Goal: Communication & Community: Answer question/provide support

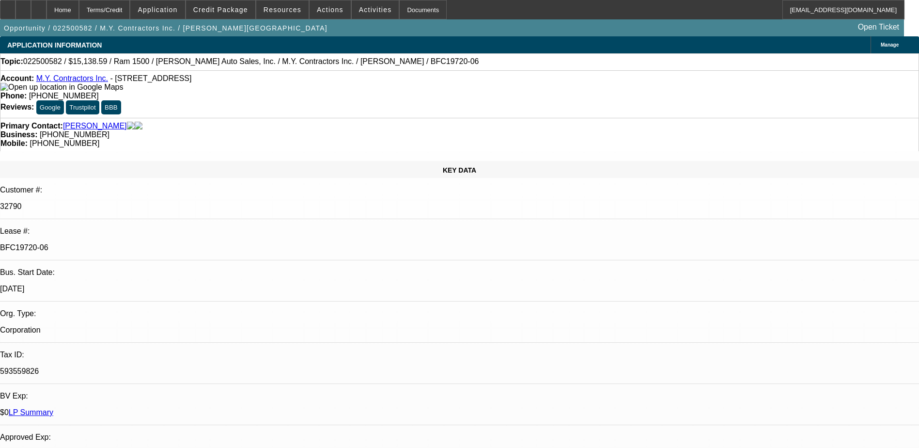
select select "0"
select select "6"
select select "0"
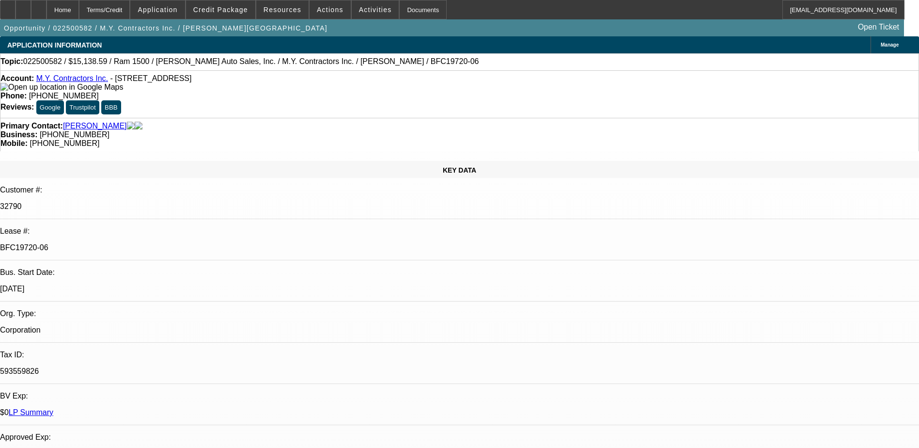
select select "0"
select select "6"
select select "0"
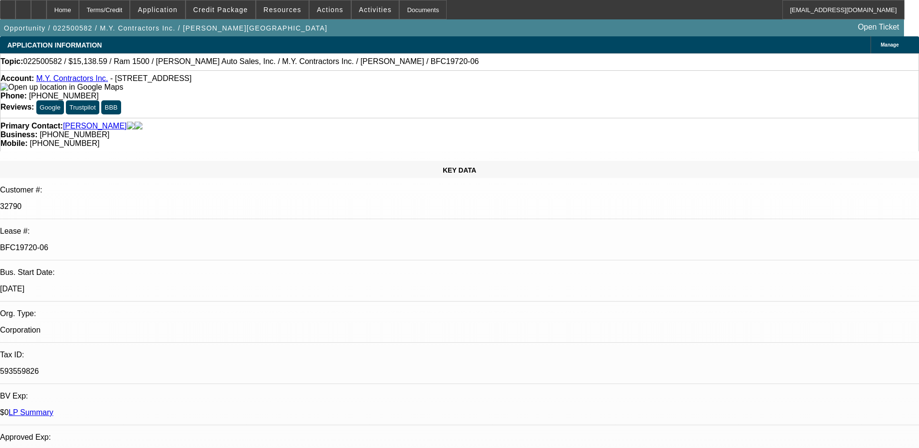
select select "0"
select select "6"
select select "0"
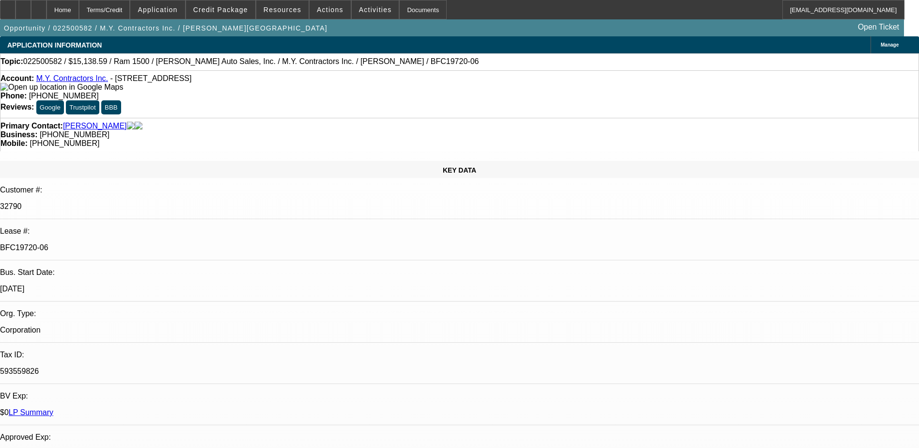
select select "6"
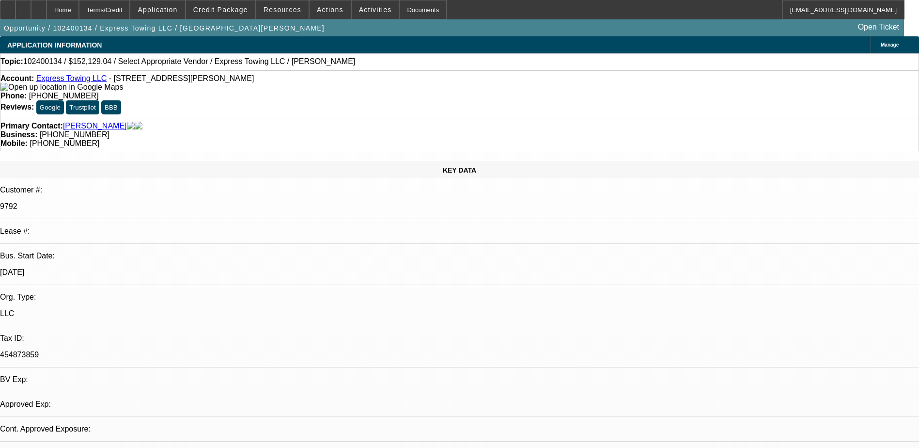
select select "0"
select select "1"
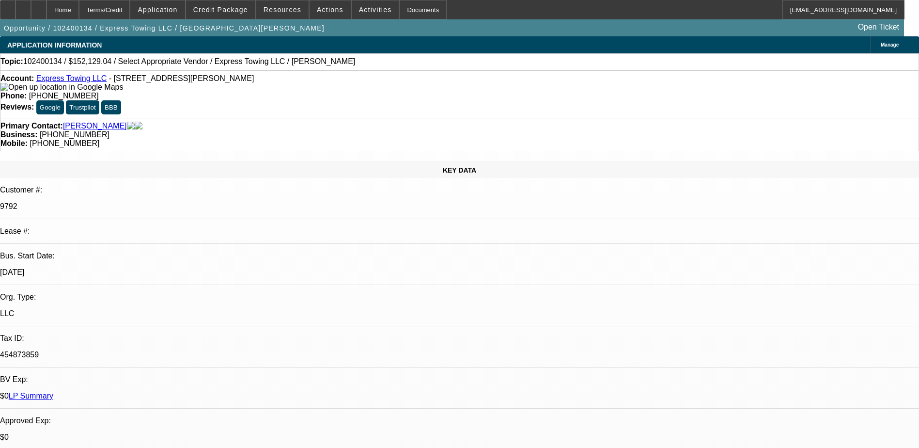
select select "6"
drag, startPoint x: 523, startPoint y: 110, endPoint x: 486, endPoint y: 109, distance: 37.3
click at [486, 139] on div "Mobile: (813) 377-8257" at bounding box center [459, 143] width 918 height 9
drag, startPoint x: 486, startPoint y: 109, endPoint x: 491, endPoint y: 107, distance: 5.2
copy span "(813) 377-8257"
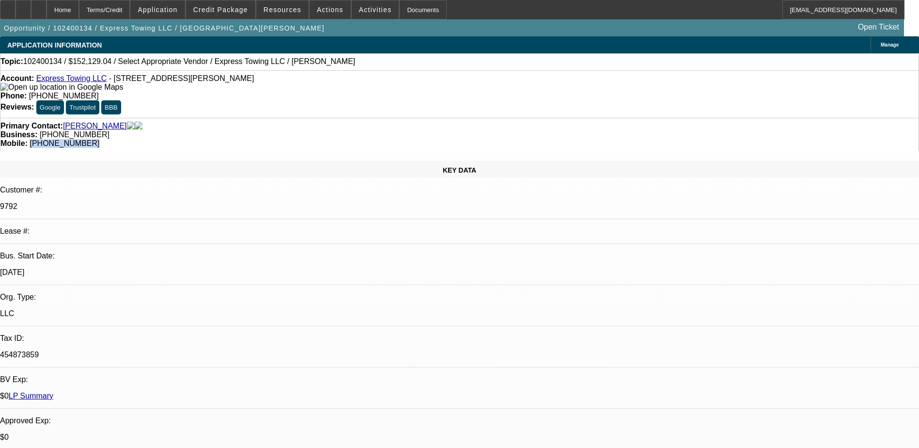
radio input "true"
type textarea "LVM"
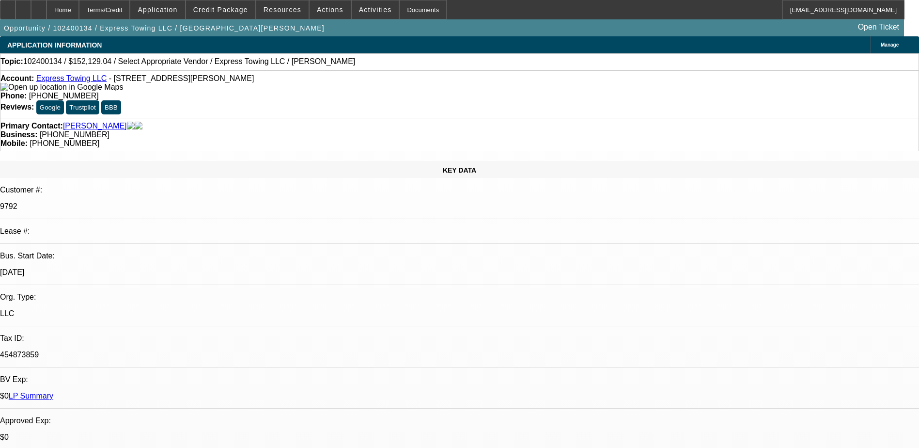
radio input "true"
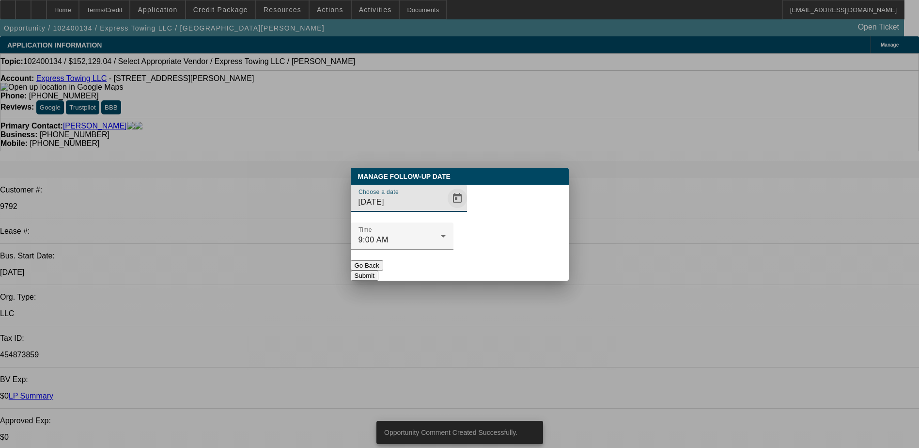
click at [446, 210] on span "Open calendar" at bounding box center [457, 198] width 23 height 23
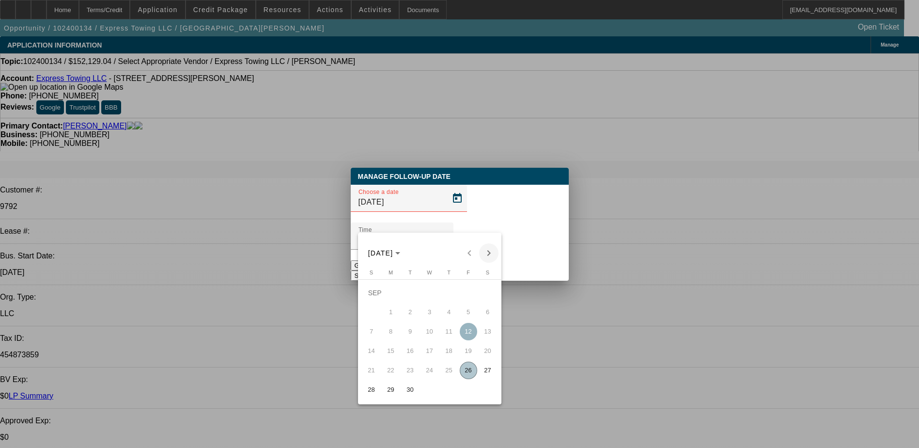
click at [488, 256] on span "Next month" at bounding box center [488, 252] width 19 height 19
click at [432, 295] on span "1" at bounding box center [429, 292] width 17 height 17
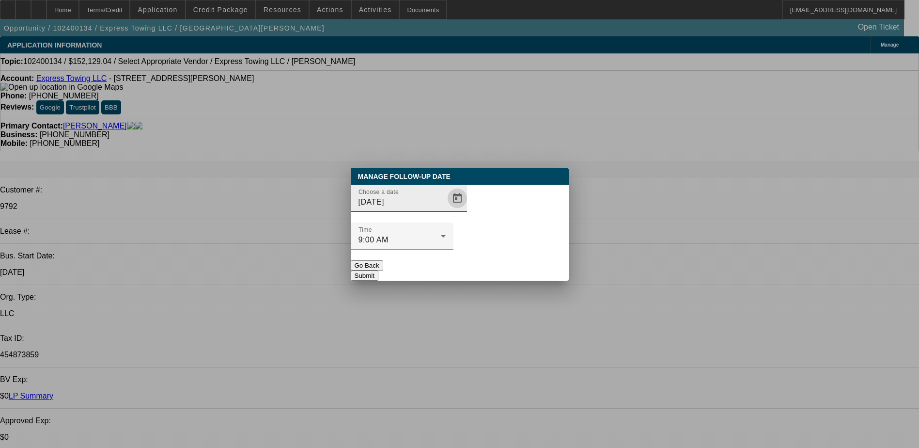
click at [446, 210] on span "Open calendar" at bounding box center [457, 198] width 23 height 23
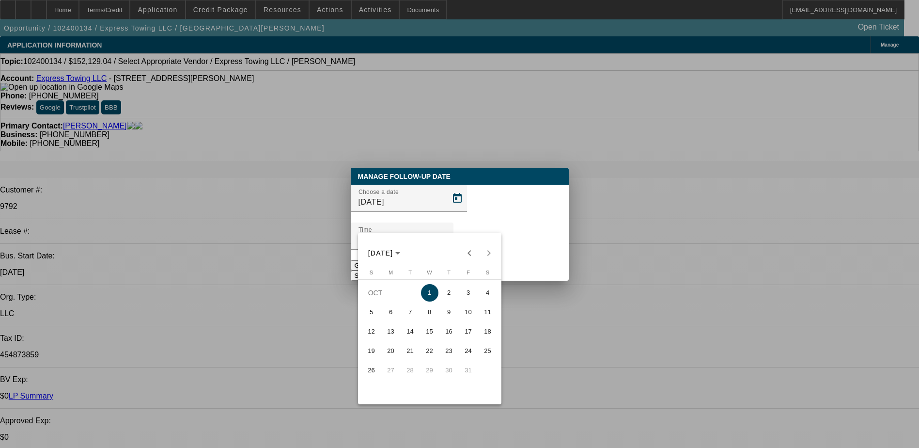
click at [450, 291] on span "2" at bounding box center [448, 292] width 17 height 17
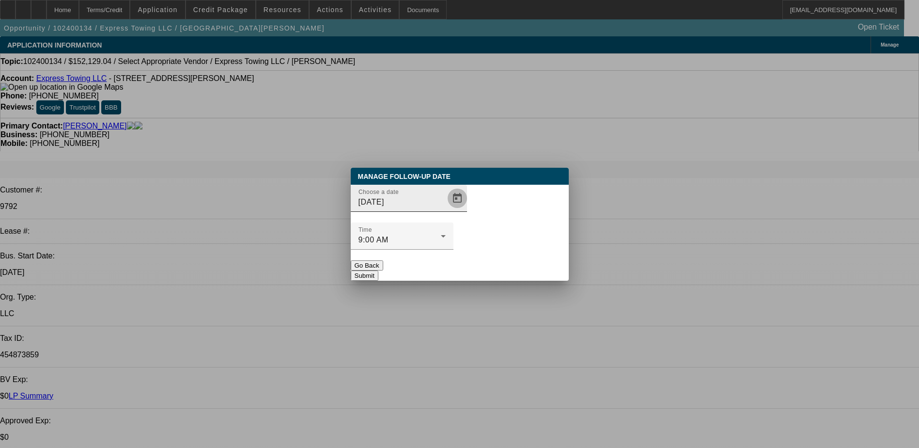
click at [446, 210] on span "Open calendar" at bounding box center [457, 198] width 23 height 23
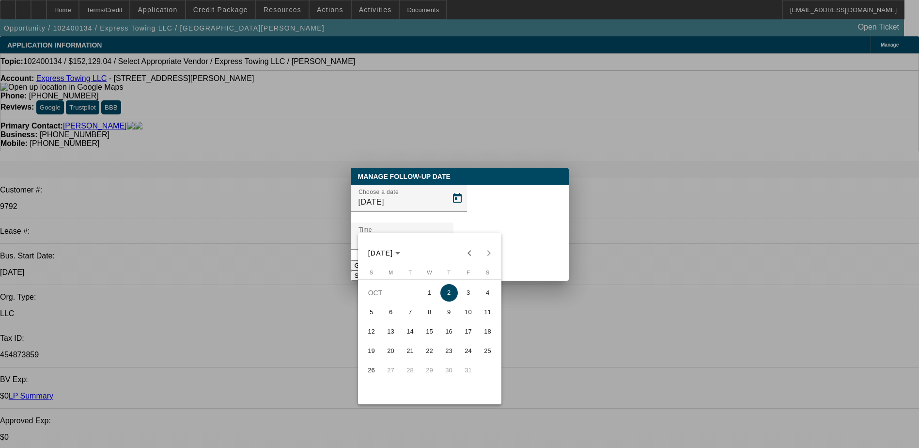
click at [465, 294] on span "3" at bounding box center [468, 292] width 17 height 17
type input "10/3/2025"
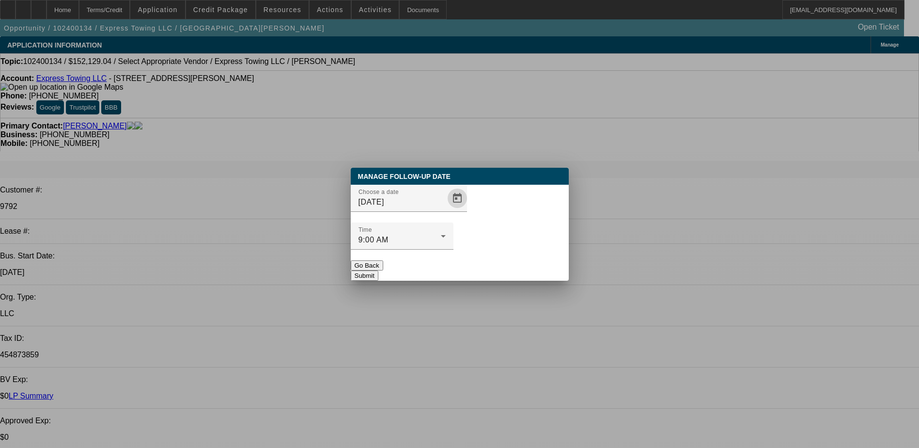
click at [378, 270] on button "Submit" at bounding box center [365, 275] width 28 height 10
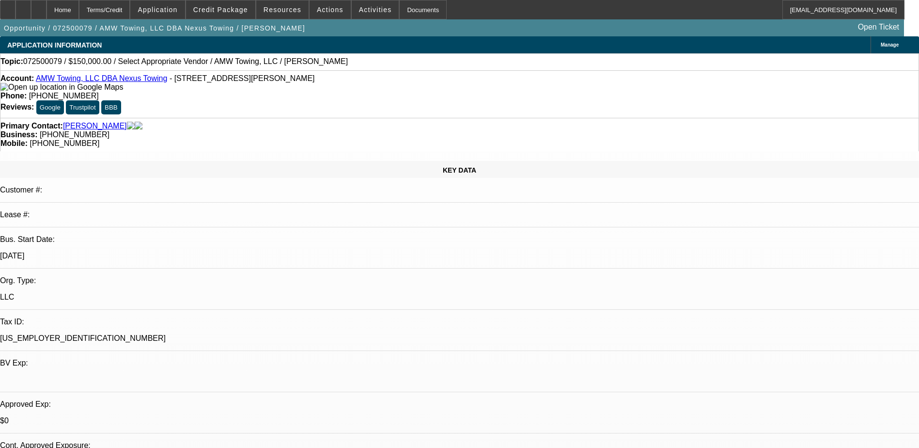
select select "0"
select select "2"
select select "0.1"
select select "4"
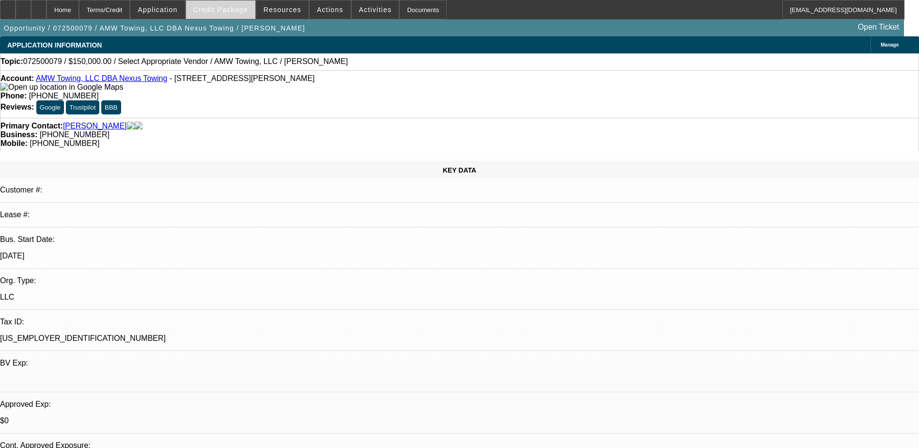
click at [233, 10] on span "Credit Package" at bounding box center [220, 10] width 55 height 8
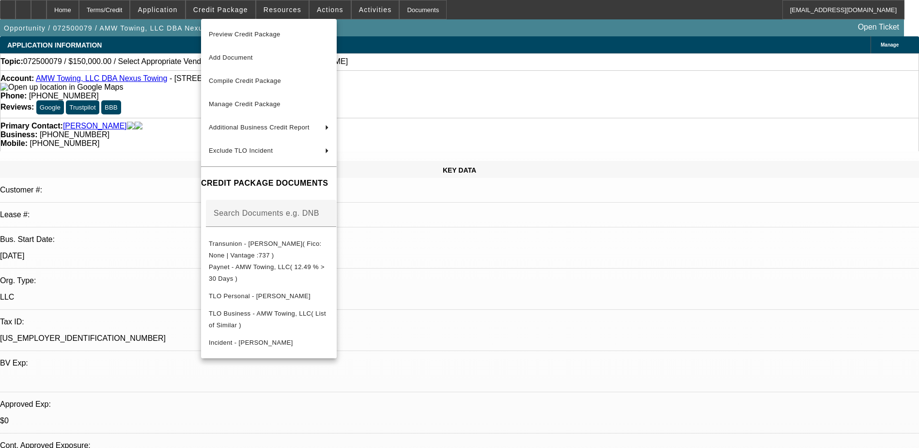
click at [497, 303] on div at bounding box center [459, 224] width 919 height 448
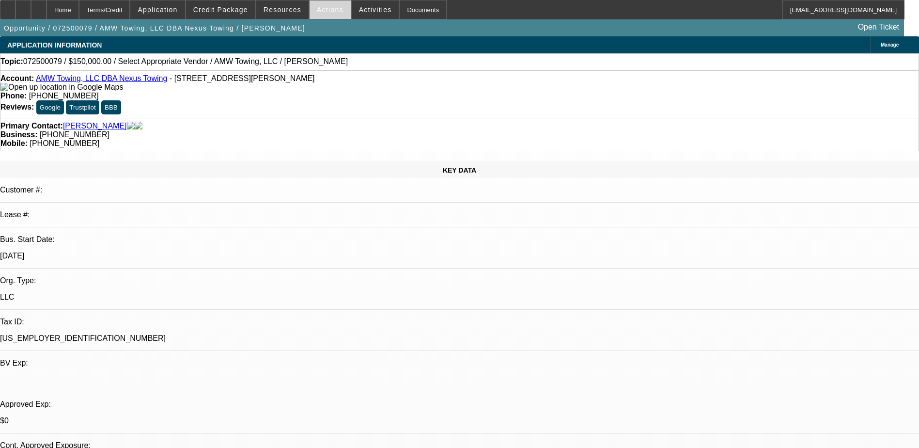
click at [332, 14] on span at bounding box center [330, 9] width 41 height 23
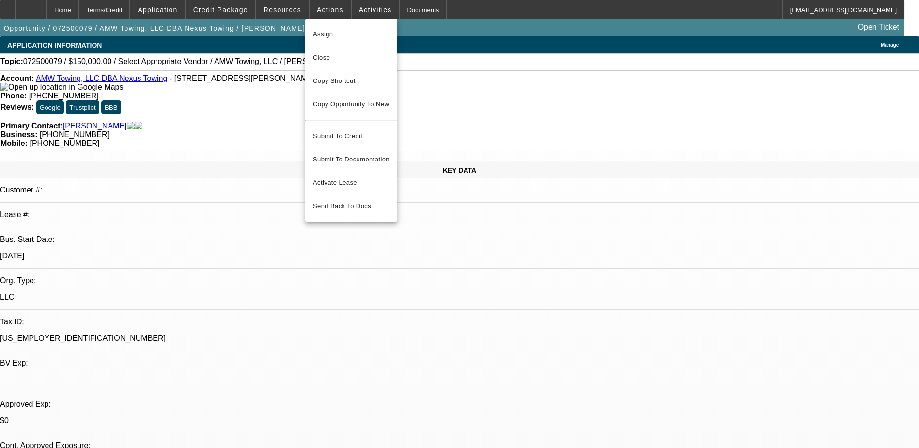
click at [523, 236] on div at bounding box center [459, 224] width 919 height 448
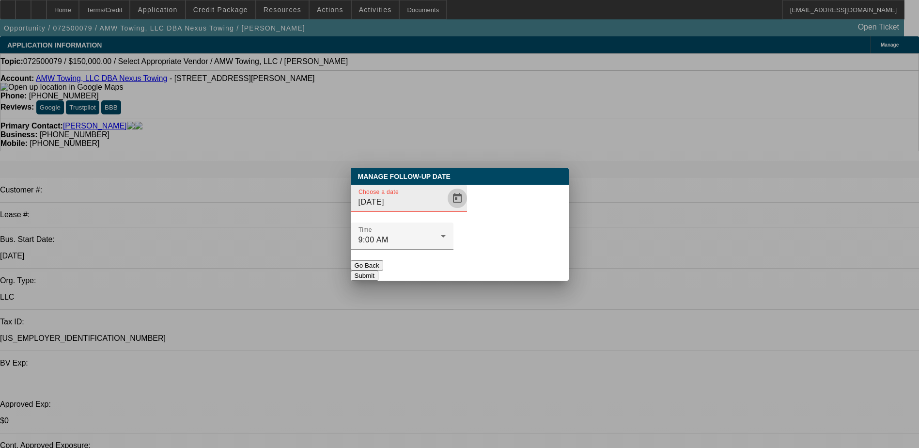
click at [446, 210] on span "Open calendar" at bounding box center [457, 198] width 23 height 23
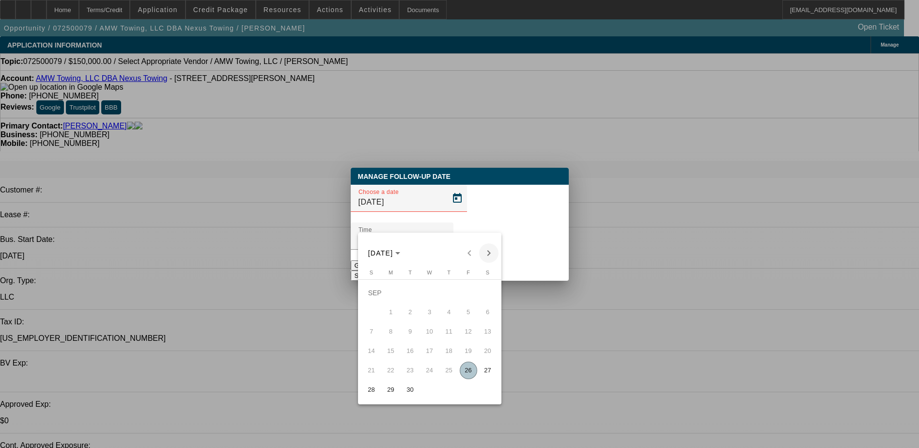
click at [487, 256] on span "Next month" at bounding box center [488, 252] width 19 height 19
click at [462, 357] on span "24" at bounding box center [468, 350] width 17 height 17
type input "10/24/2025"
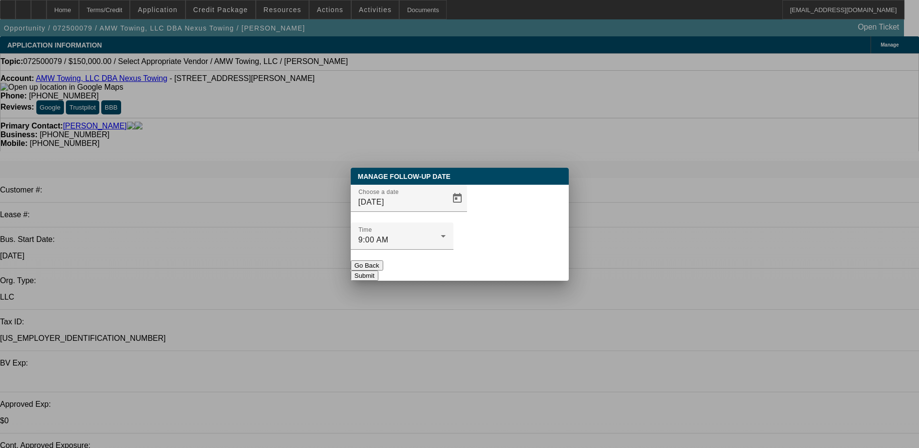
click at [378, 270] on button "Submit" at bounding box center [365, 275] width 28 height 10
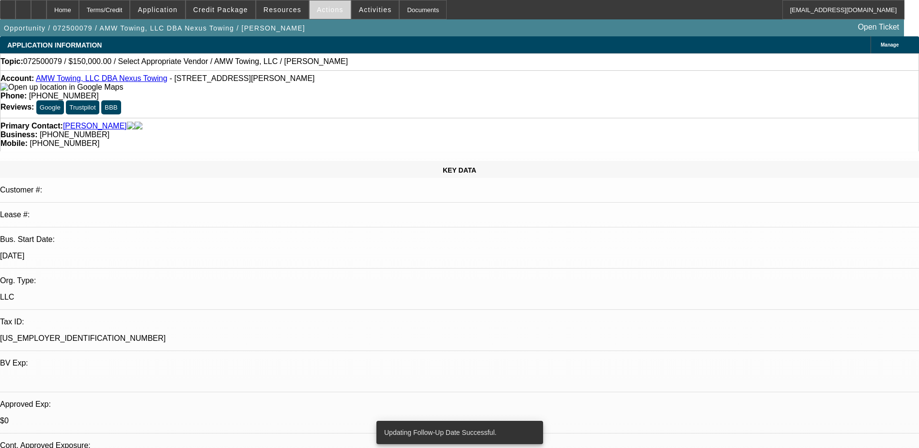
click at [323, 4] on span at bounding box center [330, 9] width 41 height 23
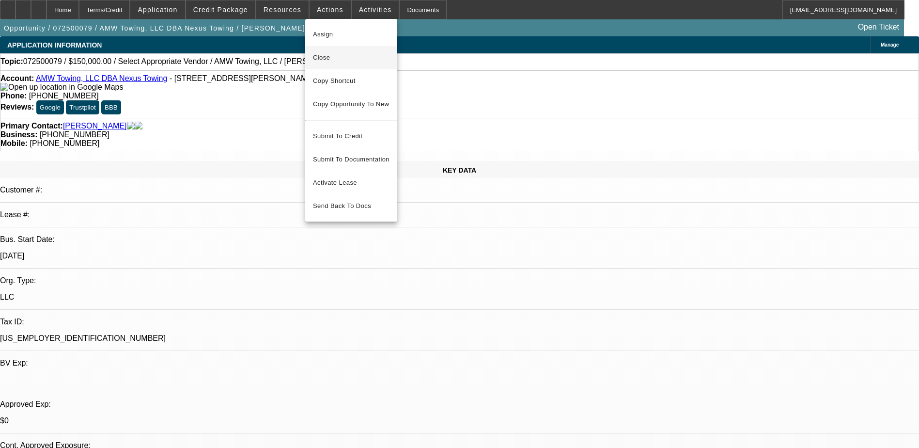
click at [343, 63] on button "Close" at bounding box center [351, 57] width 92 height 23
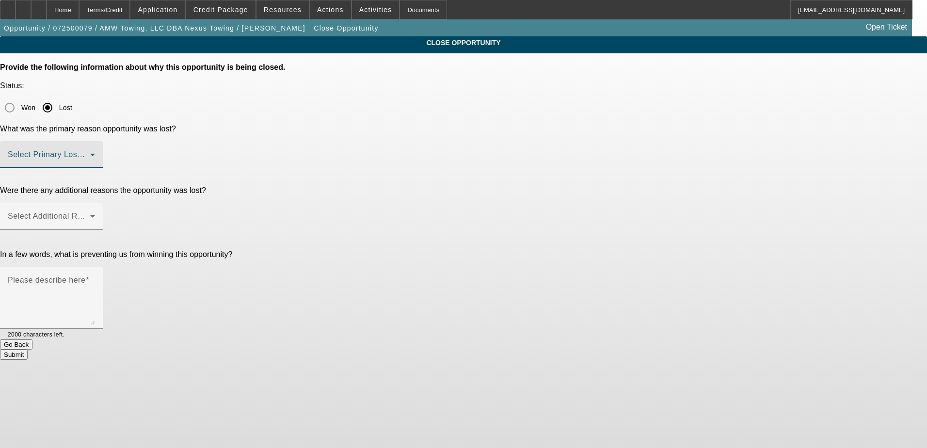
click at [90, 153] on span at bounding box center [49, 159] width 82 height 12
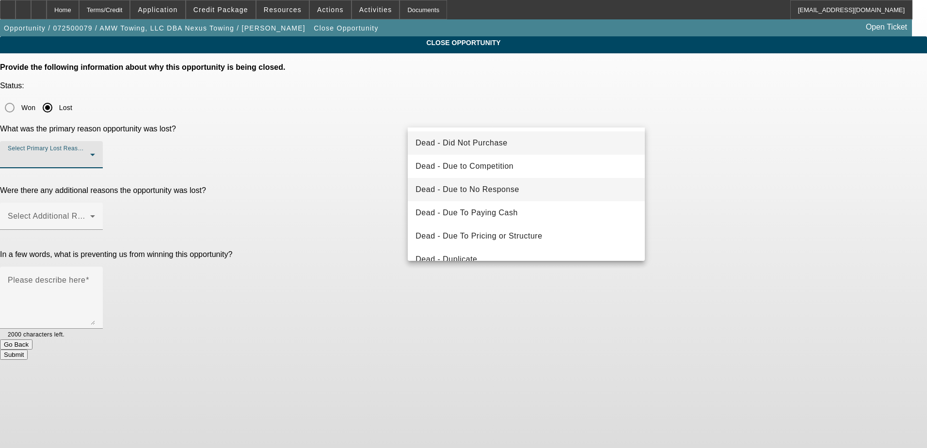
click at [537, 196] on mat-option "Dead - Due to No Response" at bounding box center [526, 189] width 237 height 23
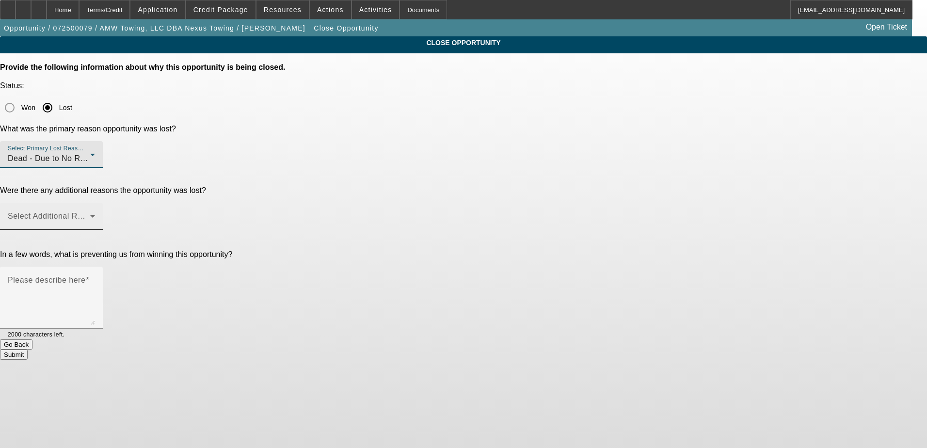
click at [90, 214] on span at bounding box center [49, 220] width 82 height 12
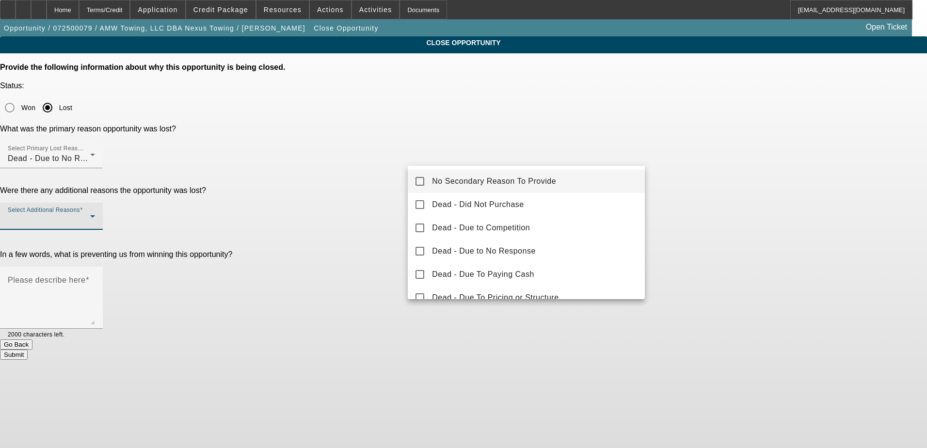
click at [527, 174] on mat-option "No Secondary Reason To Provide" at bounding box center [526, 181] width 237 height 23
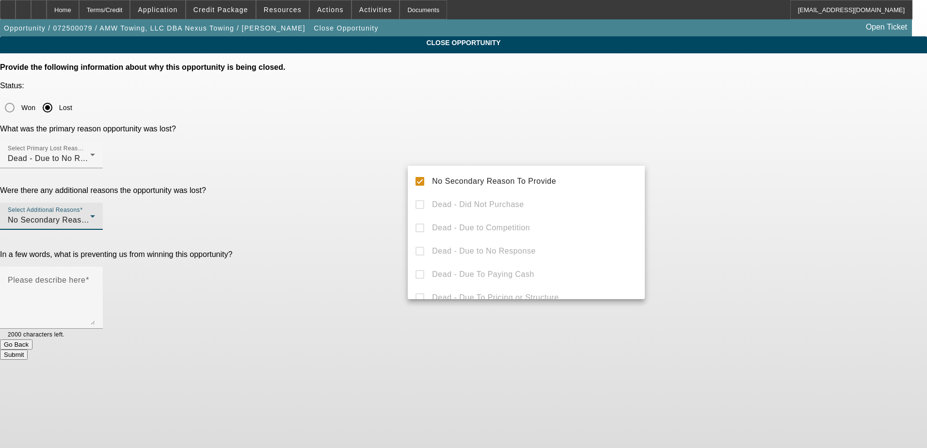
click at [734, 211] on div at bounding box center [463, 224] width 927 height 448
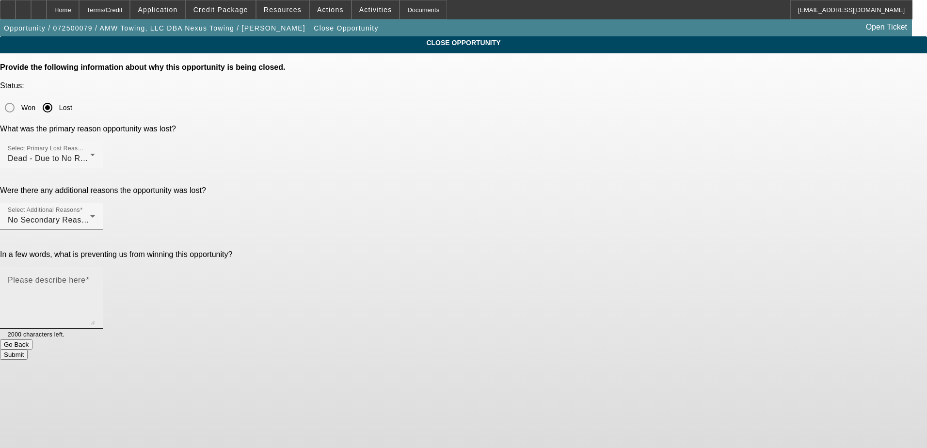
click at [95, 278] on textarea "Please describe here" at bounding box center [51, 301] width 87 height 47
type textarea "na"
click at [177, 11] on span "Application" at bounding box center [158, 10] width 40 height 8
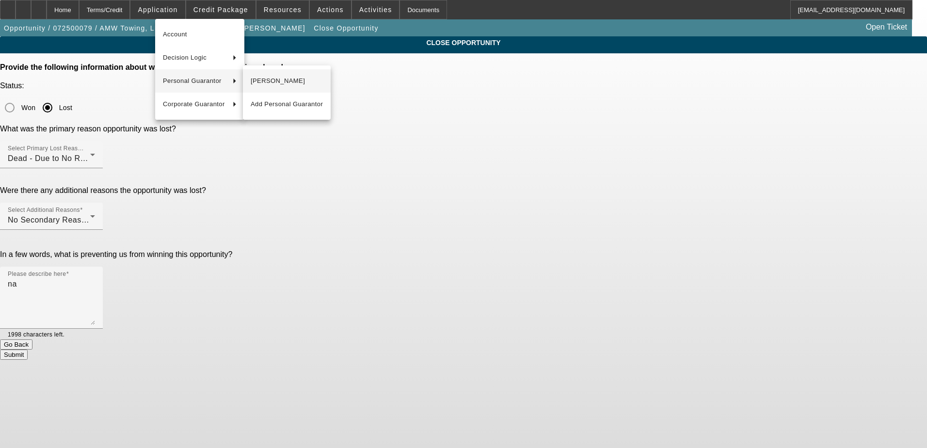
click at [266, 84] on span "Chris Ward" at bounding box center [287, 81] width 72 height 12
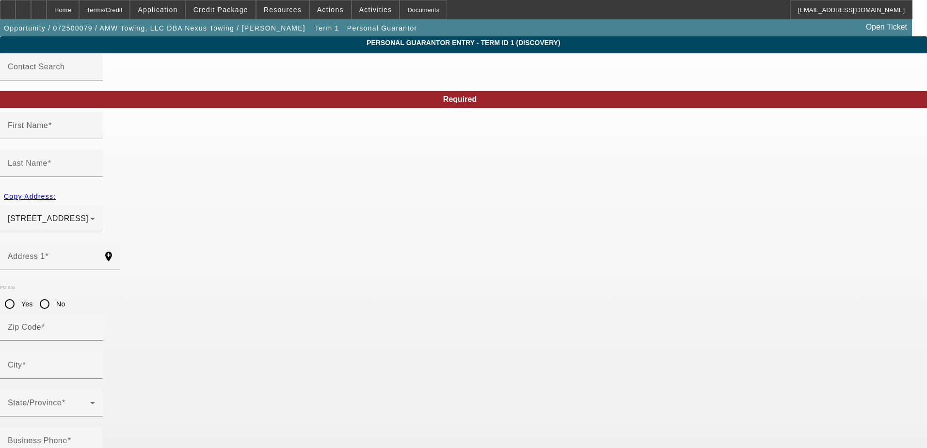
type input "Chris"
type input "Ward"
type input "1202 Wales Court"
radio input "true"
type input "60404"
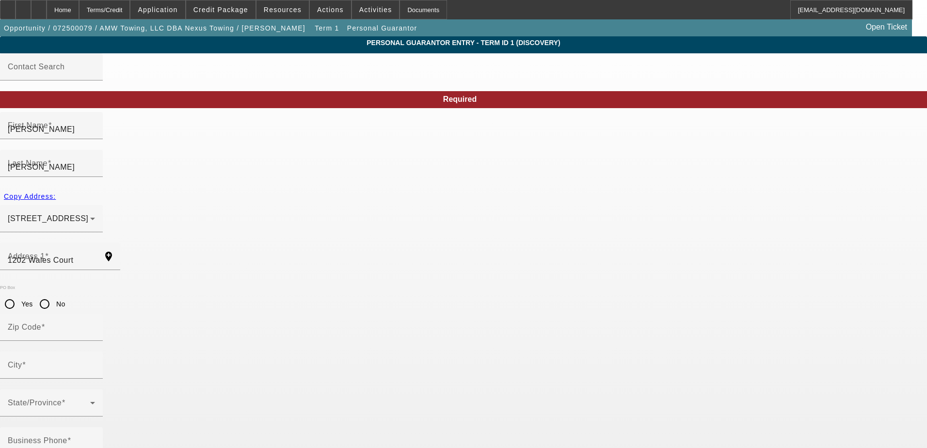
type input "Shorewood"
type input "(815) 729-2653"
type input "51"
type input "324-70-6886"
type input "chris.ward@nexustowing.com"
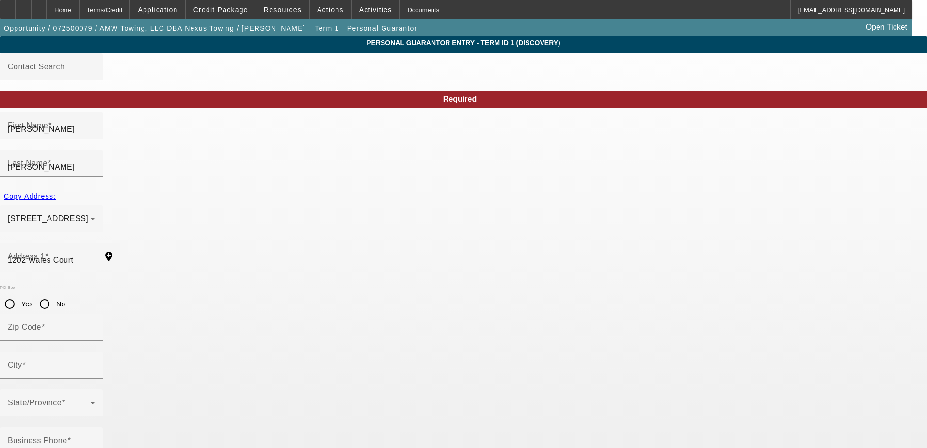
type input "(815) 409-1748"
type input "chrisward@nexustowing.com"
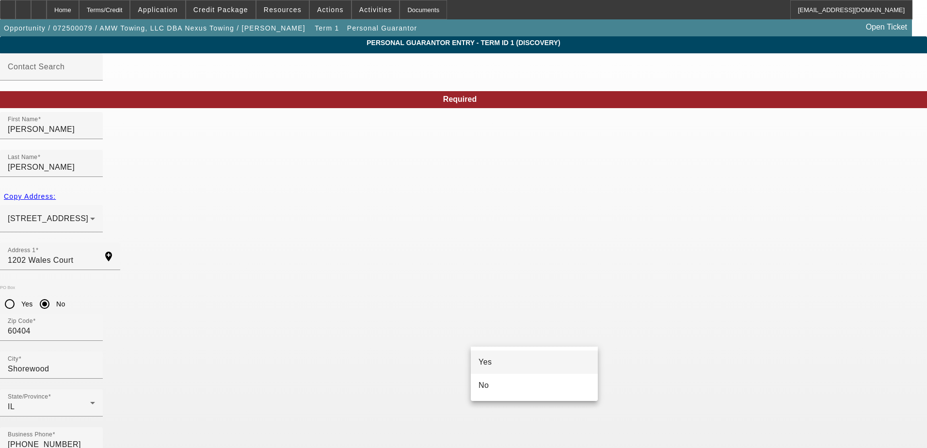
click at [360, 397] on div at bounding box center [463, 224] width 927 height 448
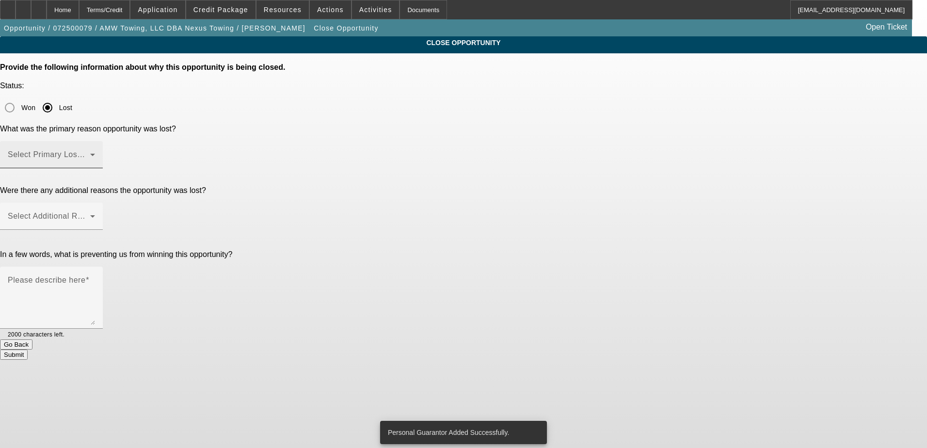
click at [95, 141] on div "Select Primary Lost Reason" at bounding box center [51, 154] width 87 height 27
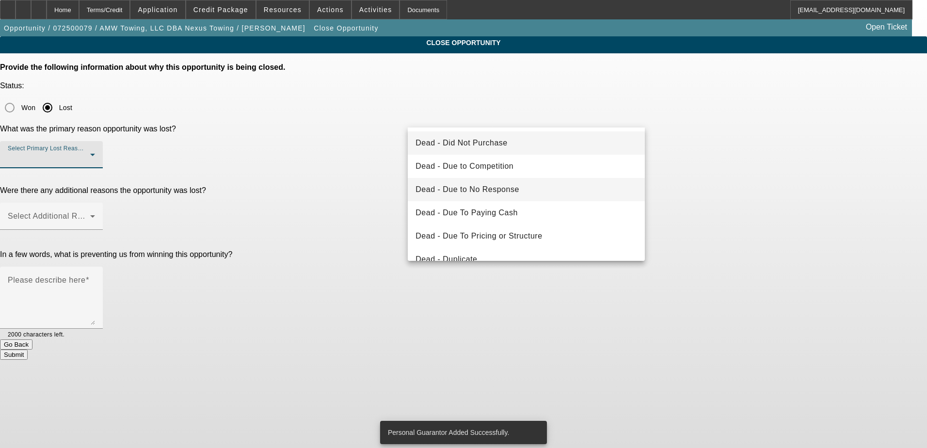
click at [503, 187] on span "Dead - Due to No Response" at bounding box center [467, 190] width 104 height 12
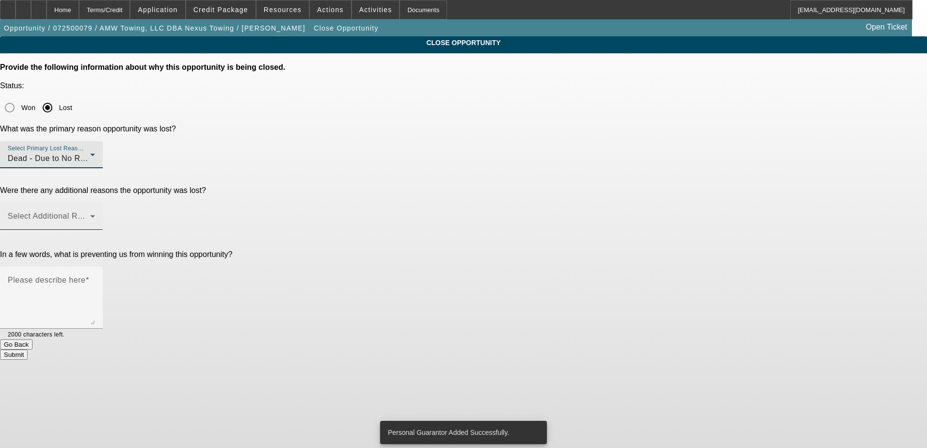
click at [95, 203] on div "Select Additional Reasons" at bounding box center [51, 216] width 87 height 27
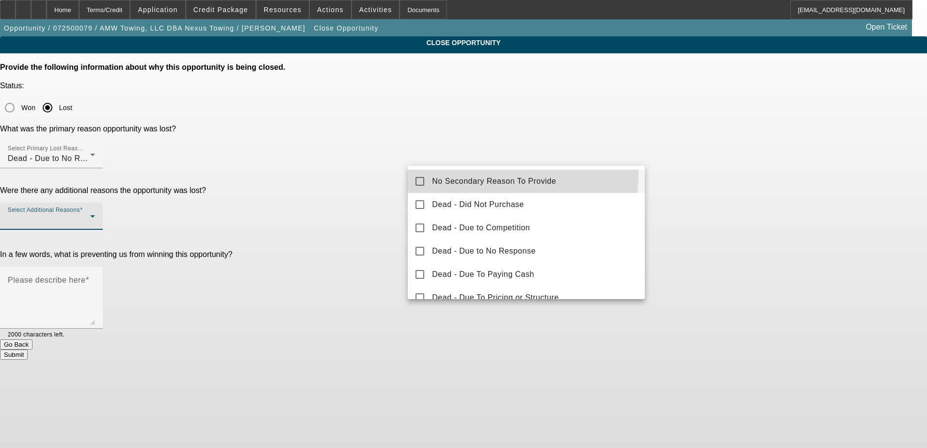
click at [513, 179] on span "No Secondary Reason To Provide" at bounding box center [494, 181] width 124 height 12
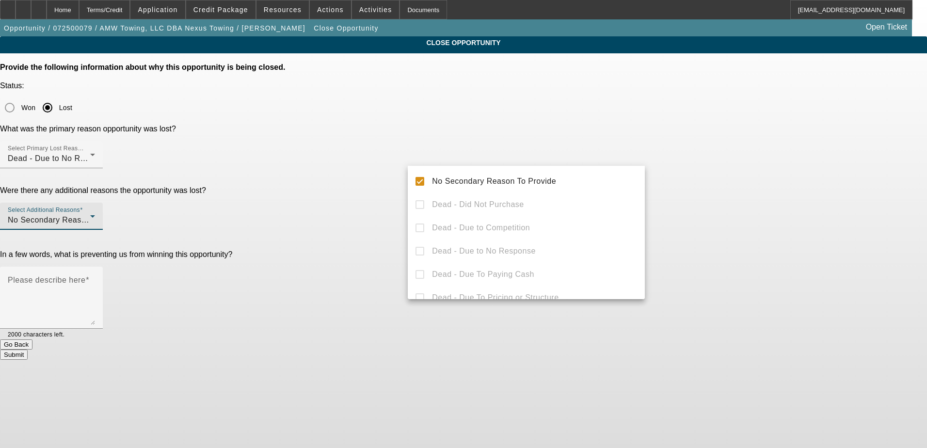
click at [710, 213] on div at bounding box center [463, 224] width 927 height 448
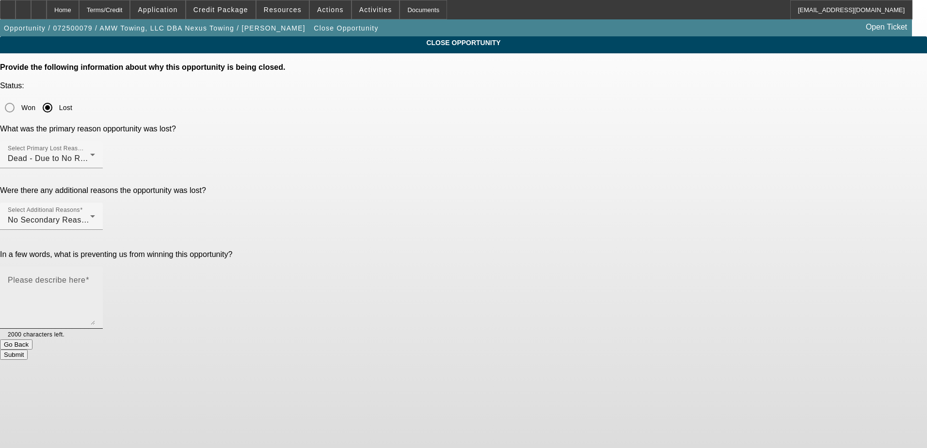
click at [95, 278] on textarea "Please describe here" at bounding box center [51, 301] width 87 height 47
type textarea "na"
click at [28, 349] on button "Submit" at bounding box center [14, 354] width 28 height 10
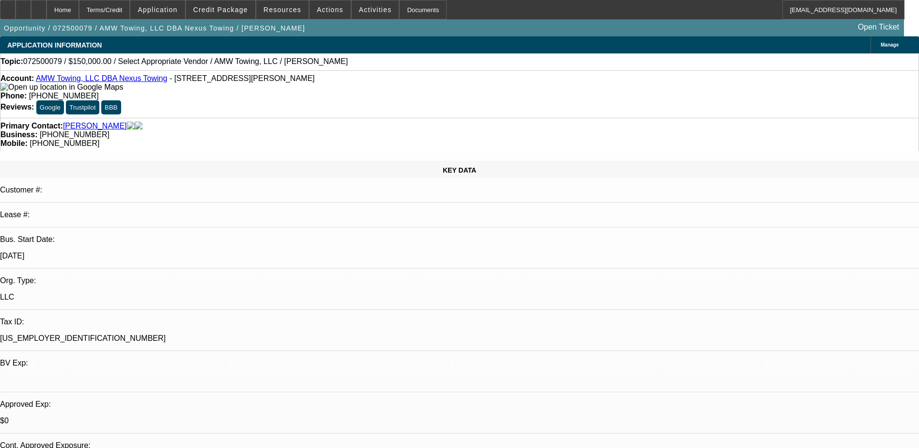
select select "0"
select select "2"
select select "0.1"
select select "4"
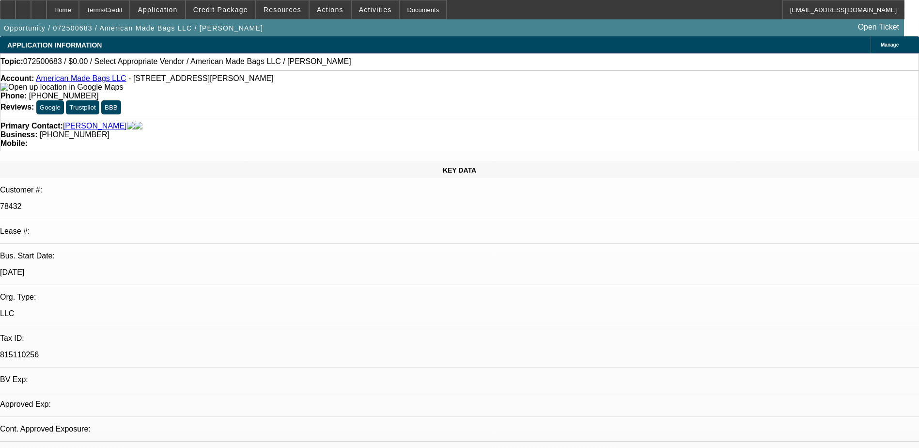
select select "0"
select select "2"
select select "0.1"
select select "4"
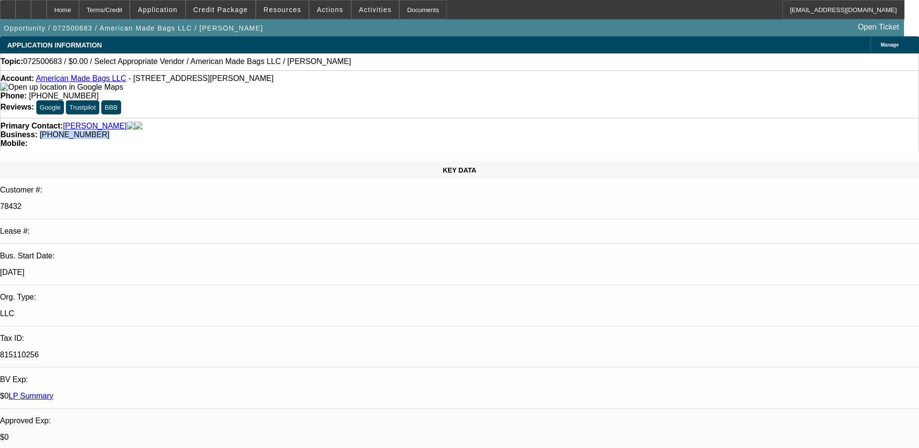
drag, startPoint x: 404, startPoint y: 106, endPoint x: 346, endPoint y: 103, distance: 57.3
click at [346, 130] on div "Business: (330) 592-4228" at bounding box center [459, 134] width 918 height 9
drag, startPoint x: 346, startPoint y: 103, endPoint x: 362, endPoint y: 104, distance: 15.5
copy span "(330) 592-4228"
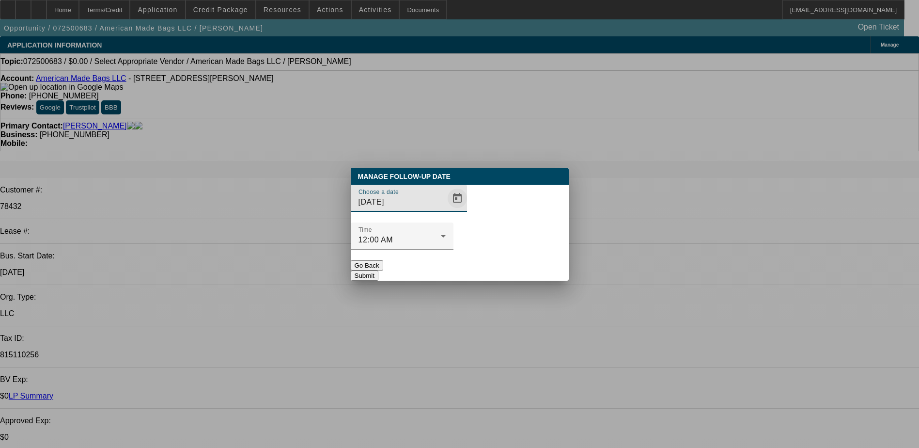
click at [446, 210] on span "Open calendar" at bounding box center [457, 198] width 23 height 23
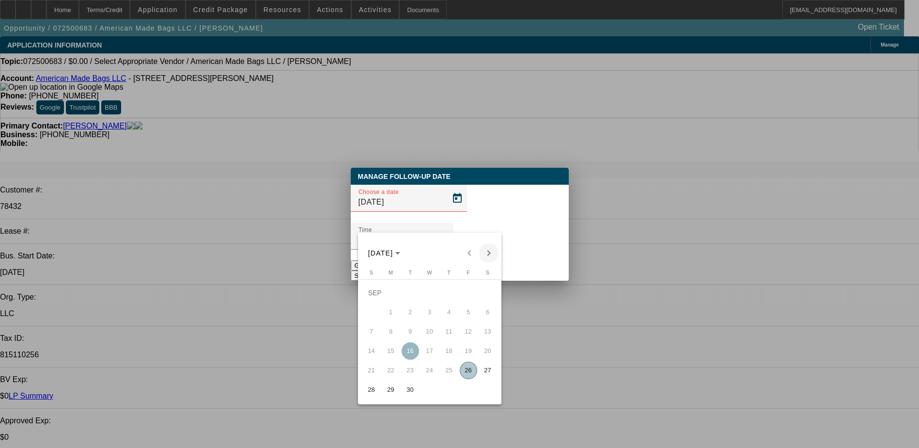
click at [485, 257] on span "Next month" at bounding box center [488, 252] width 19 height 19
click at [467, 297] on span "3" at bounding box center [468, 292] width 17 height 17
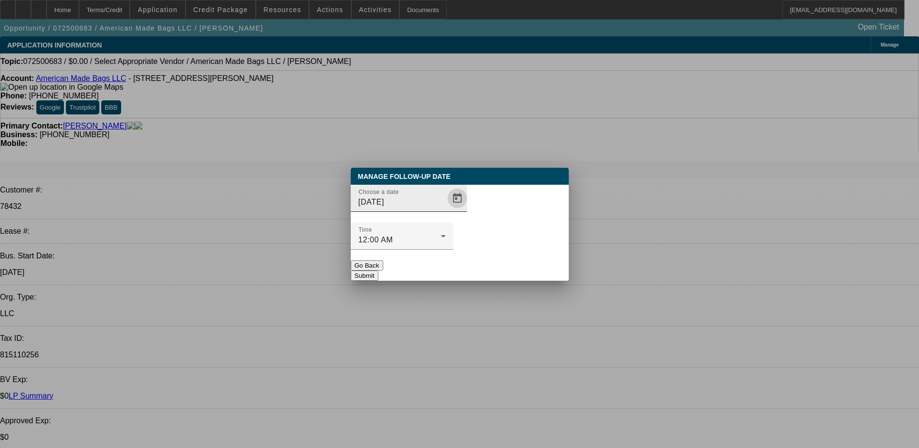
click at [446, 210] on span "Open calendar" at bounding box center [457, 198] width 23 height 23
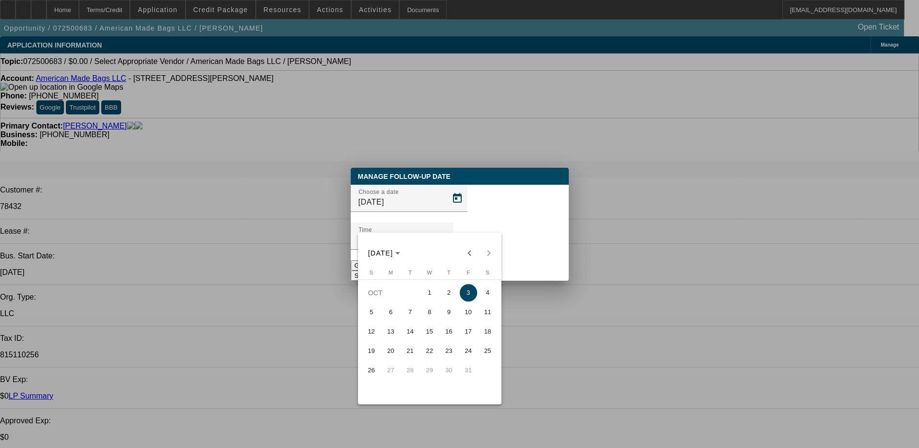
click at [470, 294] on span "3" at bounding box center [468, 292] width 17 height 17
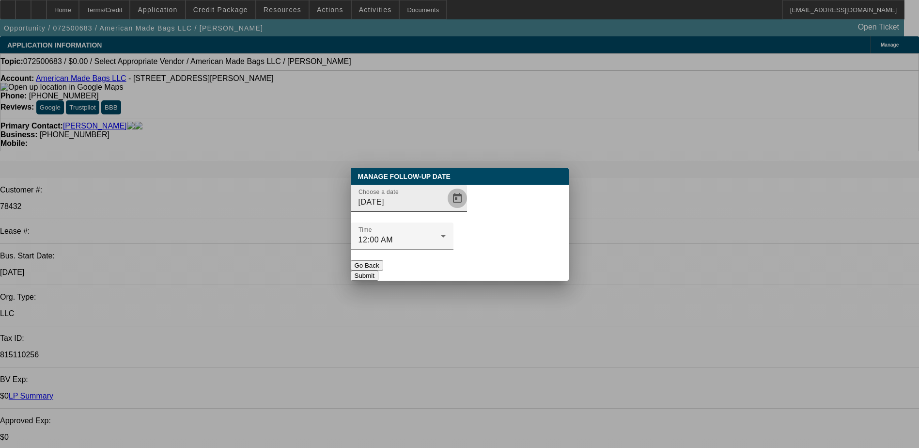
click at [446, 210] on span "Open calendar" at bounding box center [457, 198] width 23 height 23
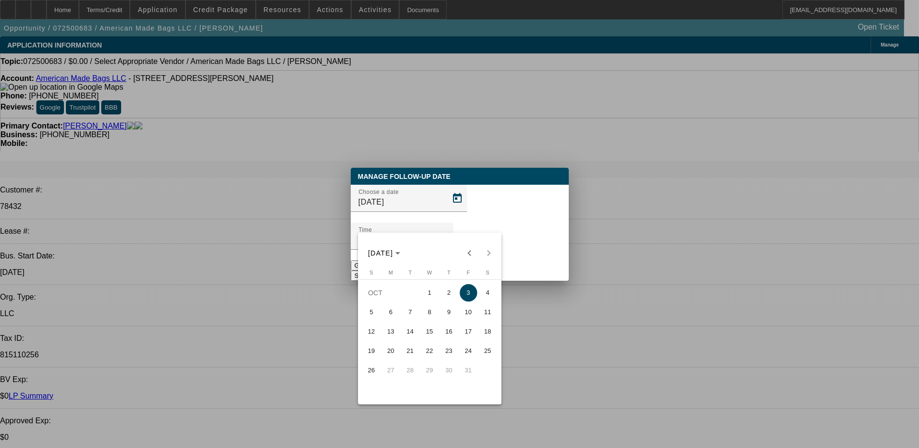
click at [434, 317] on span "8" at bounding box center [429, 311] width 17 height 17
type input "10/8/2025"
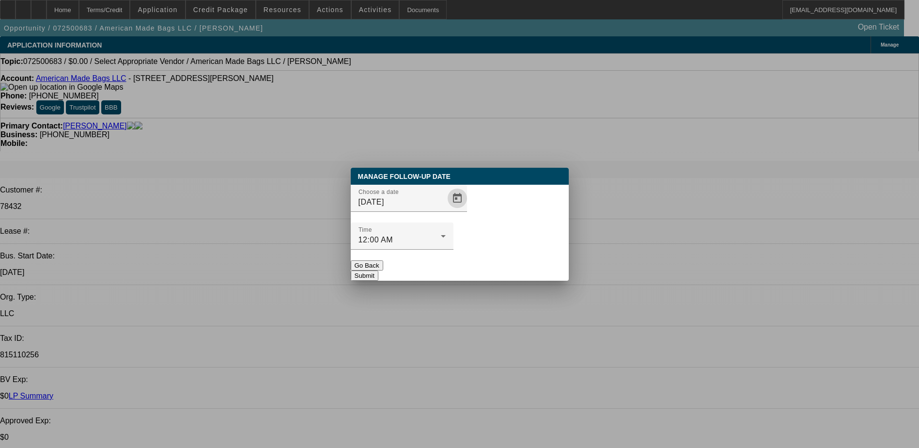
click at [378, 270] on button "Submit" at bounding box center [365, 275] width 28 height 10
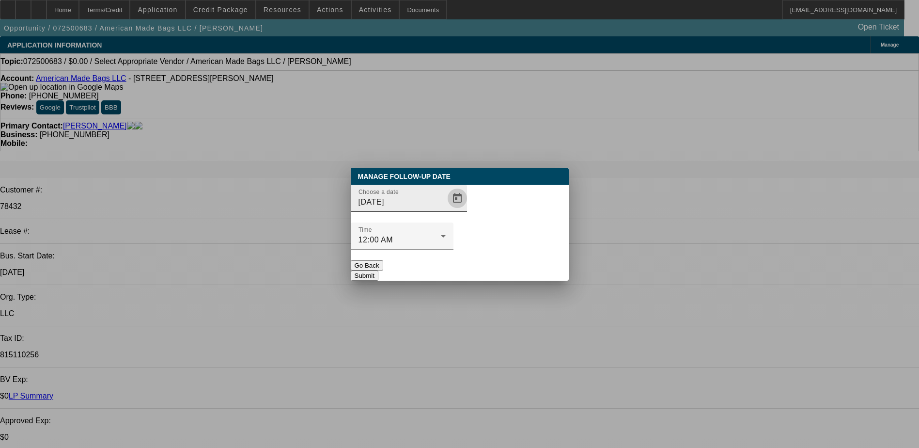
click at [446, 210] on span "Open calendar" at bounding box center [457, 198] width 23 height 23
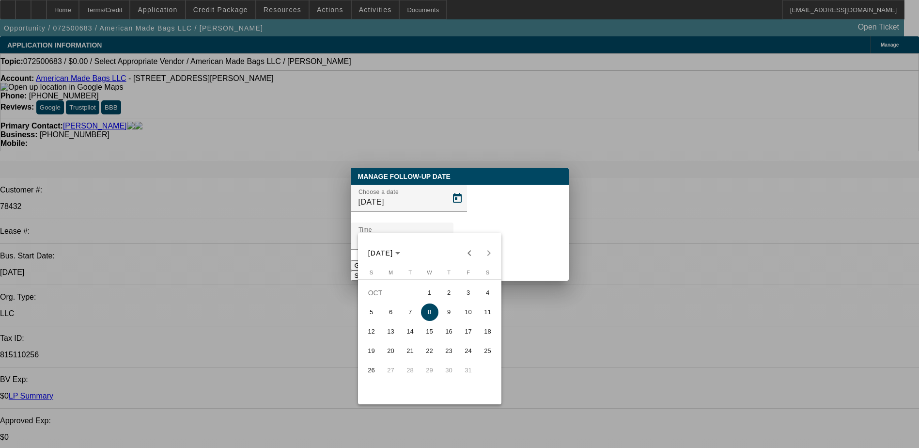
click at [462, 299] on span "3" at bounding box center [468, 292] width 17 height 17
type input "10/3/2025"
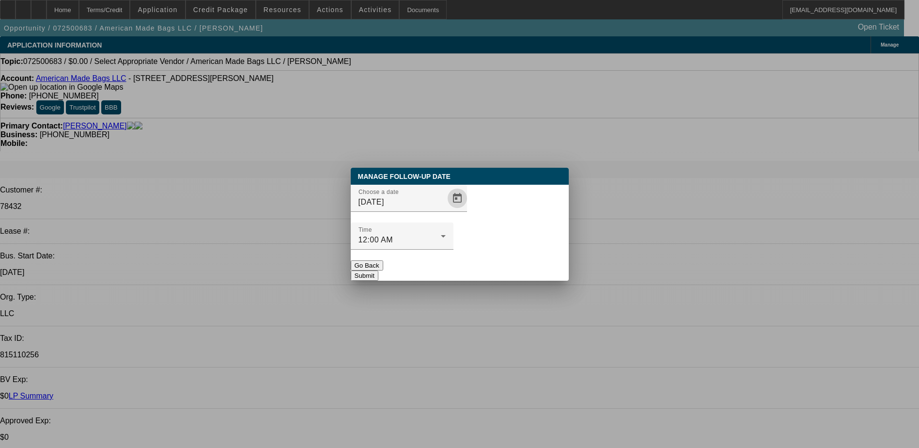
click at [378, 270] on button "Submit" at bounding box center [365, 275] width 28 height 10
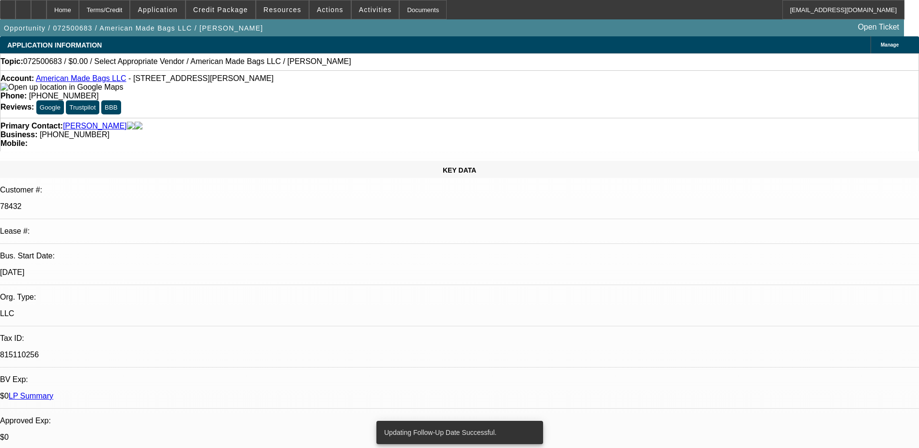
radio input "true"
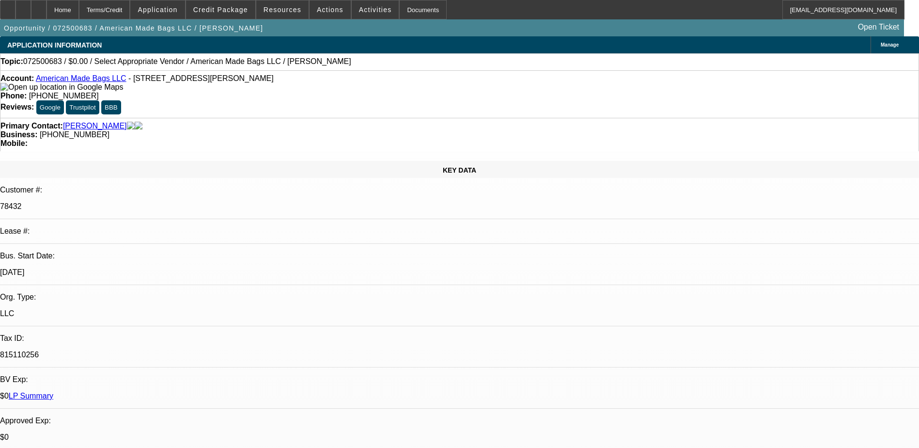
type textarea "said to try back same time next week"
radio input "true"
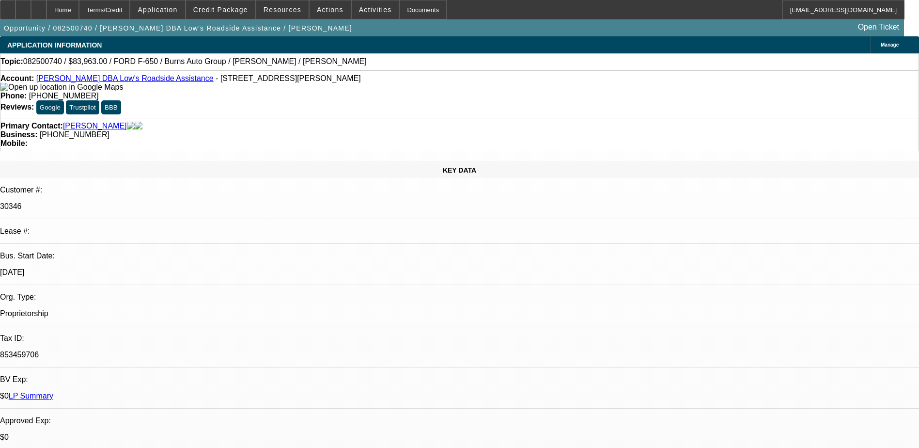
select select "0"
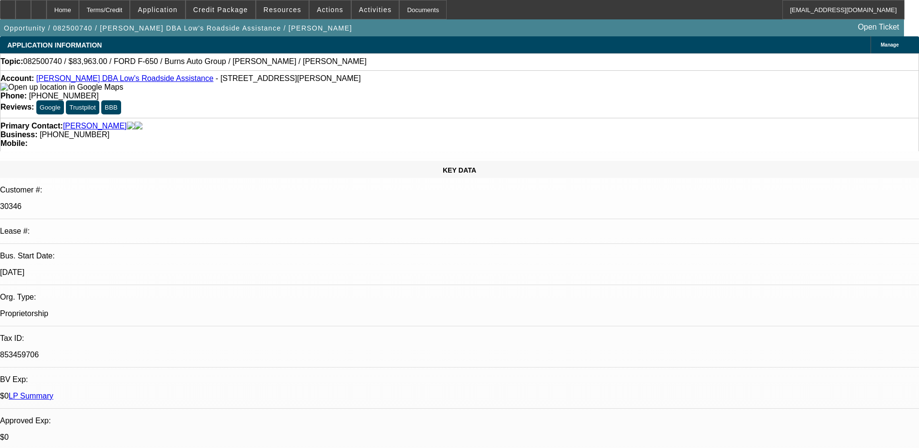
select select "0"
select select "1"
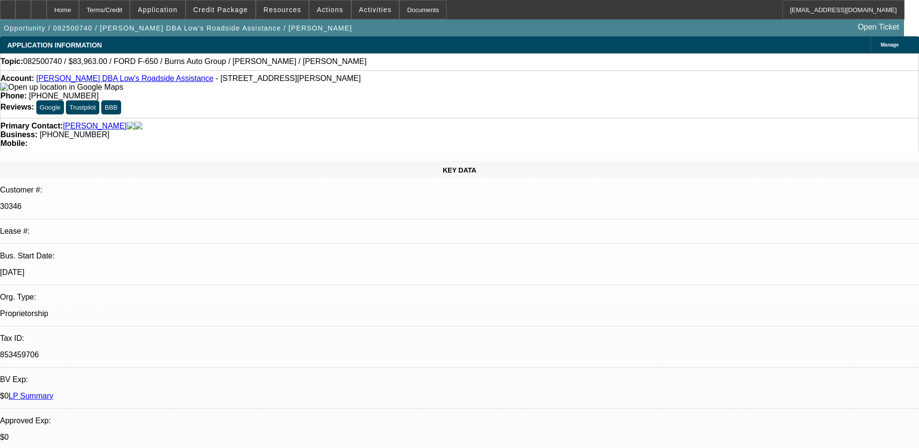
select select "1"
select select "6"
select select "1"
select select "6"
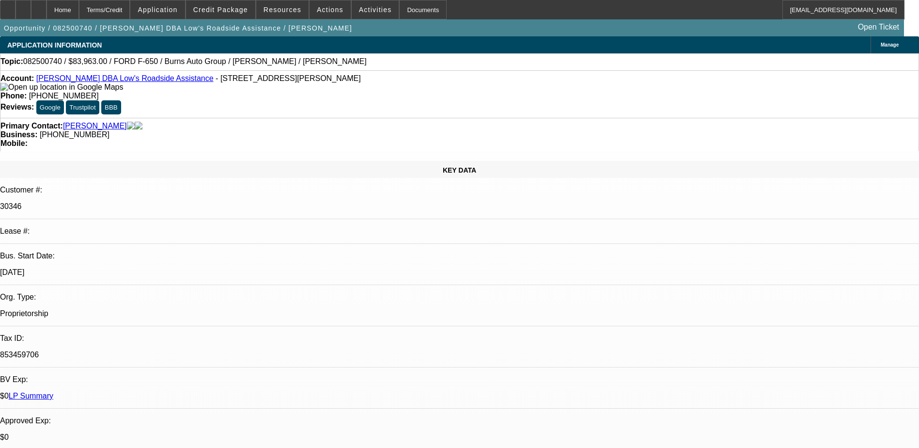
select select "1"
select select "6"
click at [230, 14] on span at bounding box center [220, 9] width 69 height 23
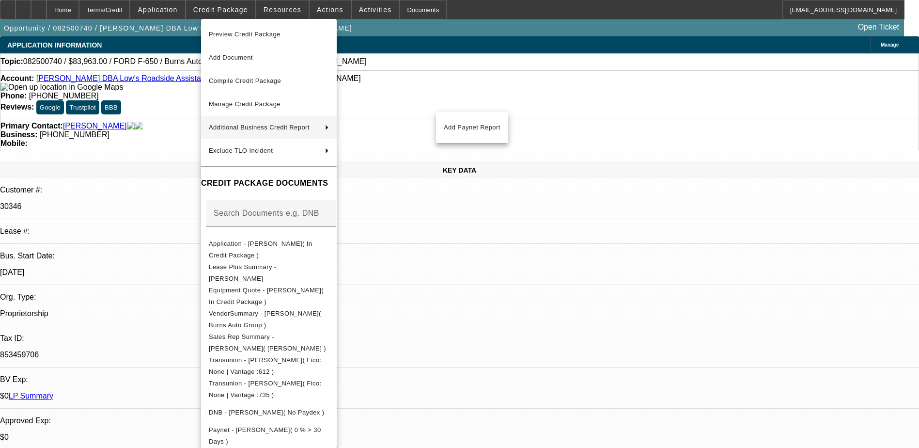
click at [540, 299] on div at bounding box center [459, 224] width 919 height 448
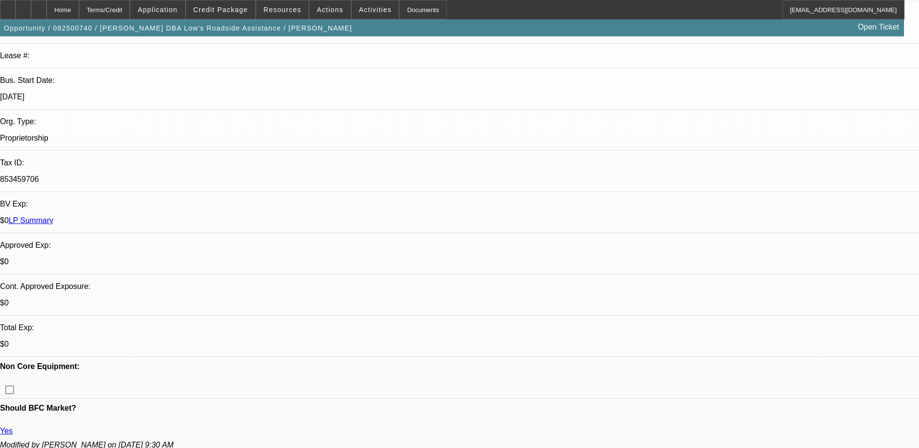
scroll to position [194, 0]
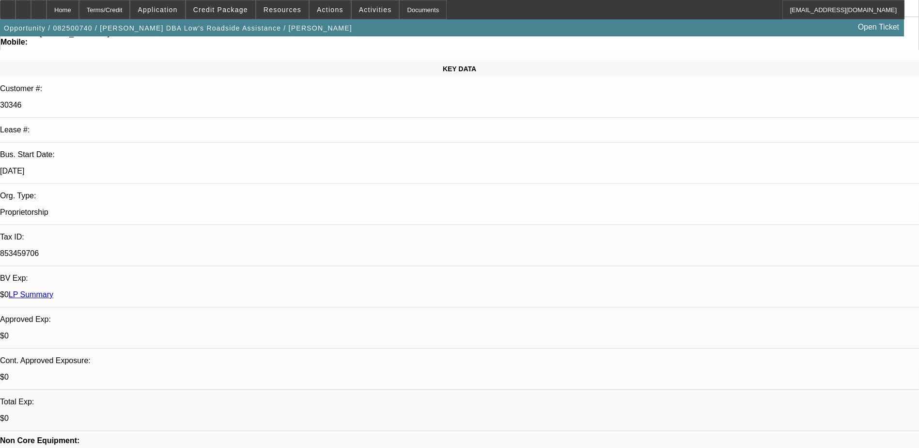
scroll to position [0, 0]
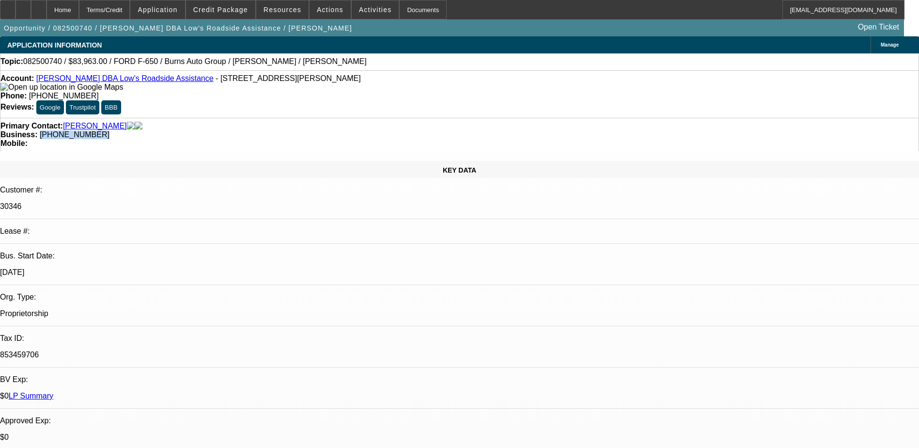
drag, startPoint x: 391, startPoint y: 108, endPoint x: 346, endPoint y: 107, distance: 45.1
click at [346, 130] on div "Business: (631) 520-4844" at bounding box center [459, 134] width 918 height 9
copy span "(631) 520-4844"
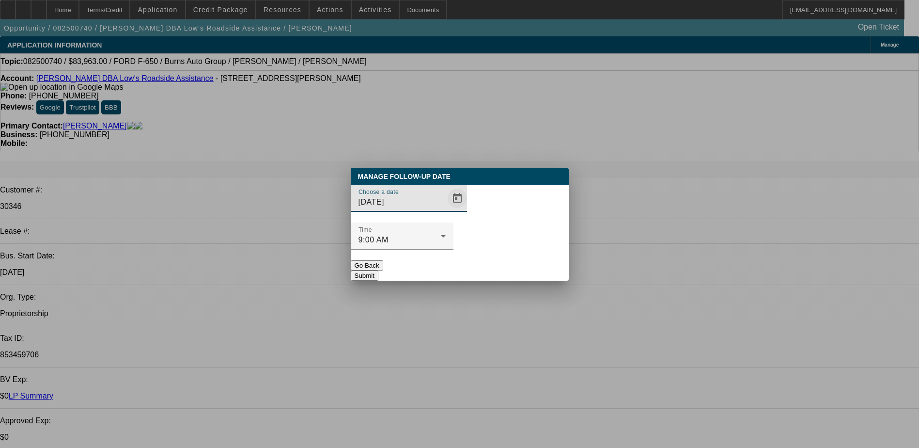
click at [446, 210] on span "Open calendar" at bounding box center [457, 198] width 23 height 23
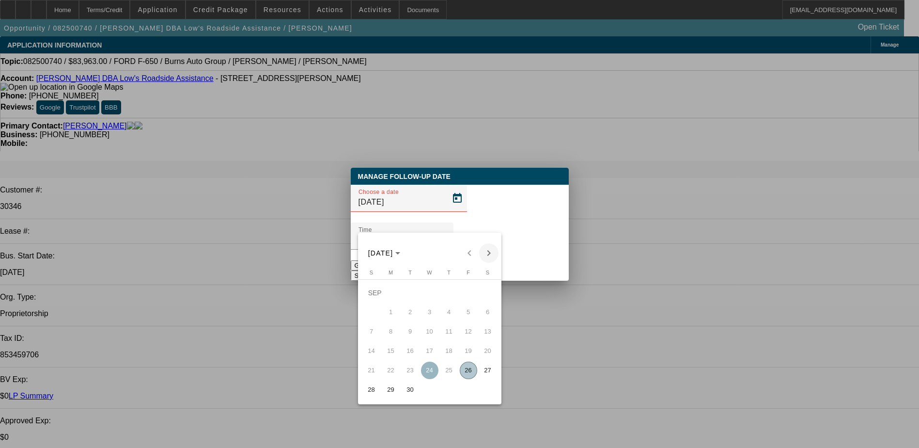
click at [486, 255] on span "Next month" at bounding box center [488, 252] width 19 height 19
click at [465, 313] on span "10" at bounding box center [468, 311] width 17 height 17
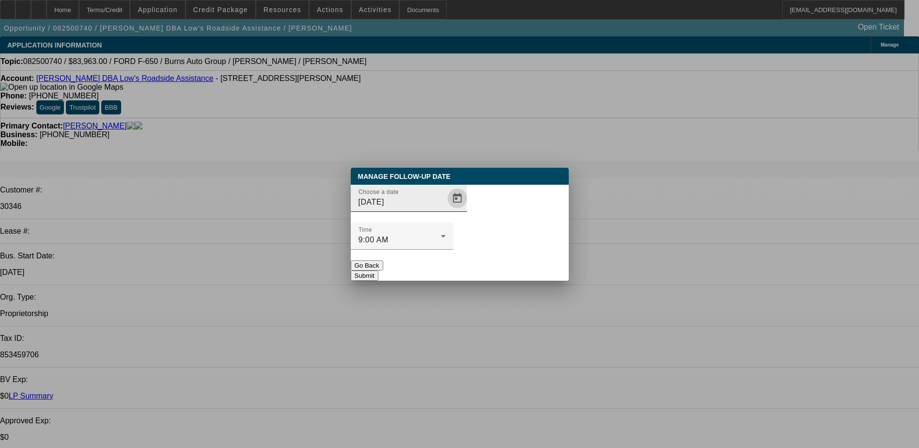
click at [446, 210] on span "Open calendar" at bounding box center [457, 198] width 23 height 23
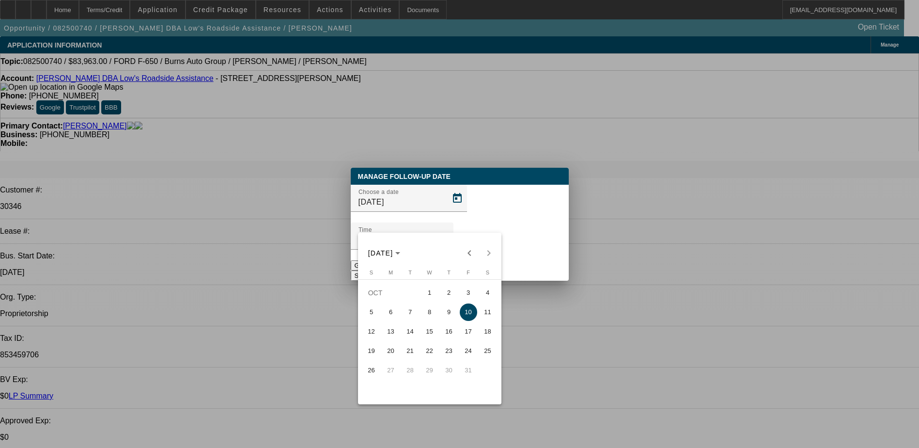
click at [427, 313] on span "8" at bounding box center [429, 311] width 17 height 17
type input "10/8/2025"
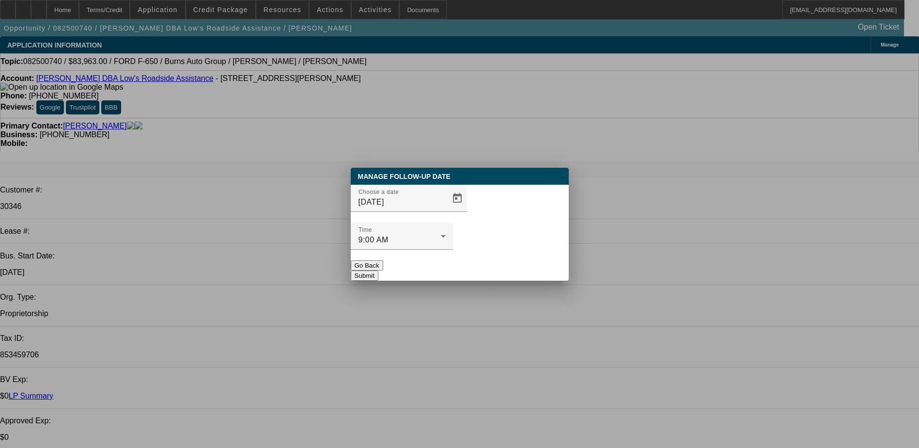
click at [378, 270] on button "Submit" at bounding box center [365, 275] width 28 height 10
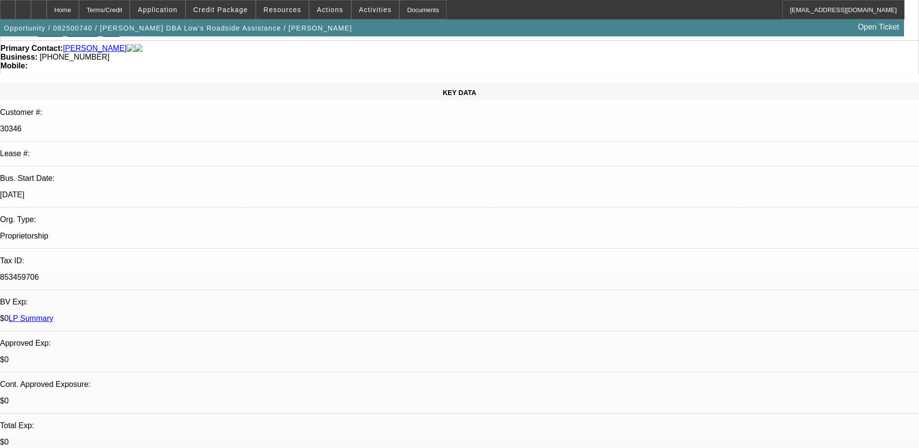
scroll to position [194, 0]
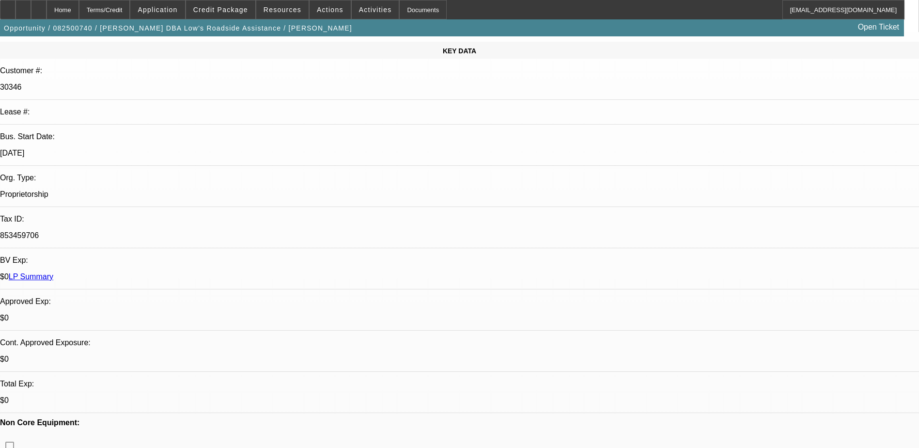
scroll to position [0, 0]
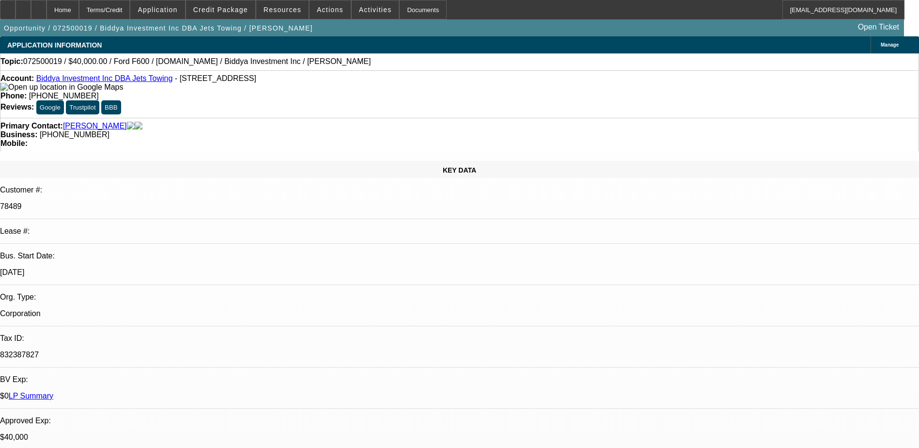
select select "0.1"
select select "0"
select select "0.1"
select select "0"
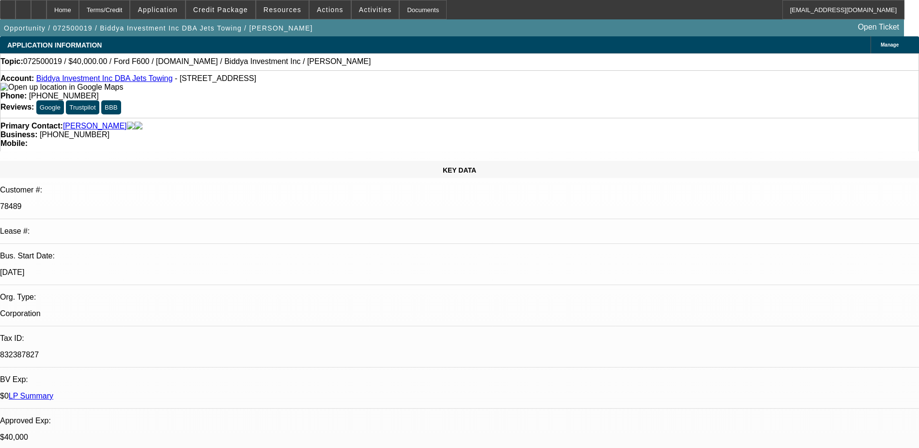
select select "0"
select select "0.1"
select select "0"
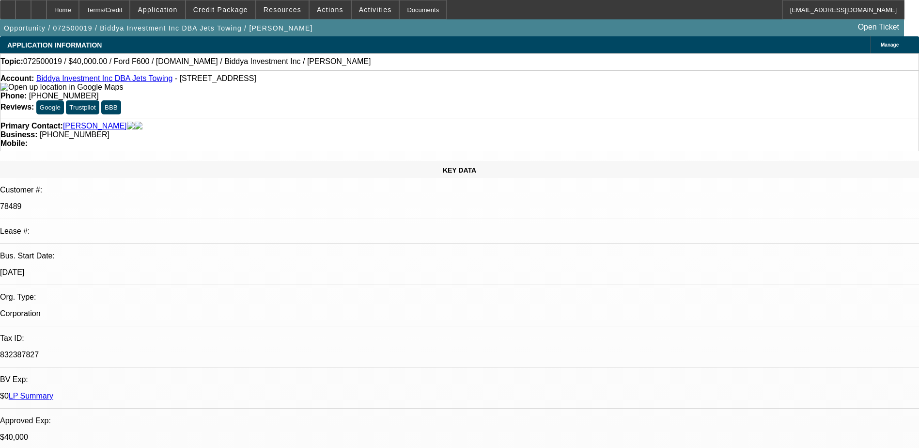
select select "2"
select select "0"
select select "1"
select select "6"
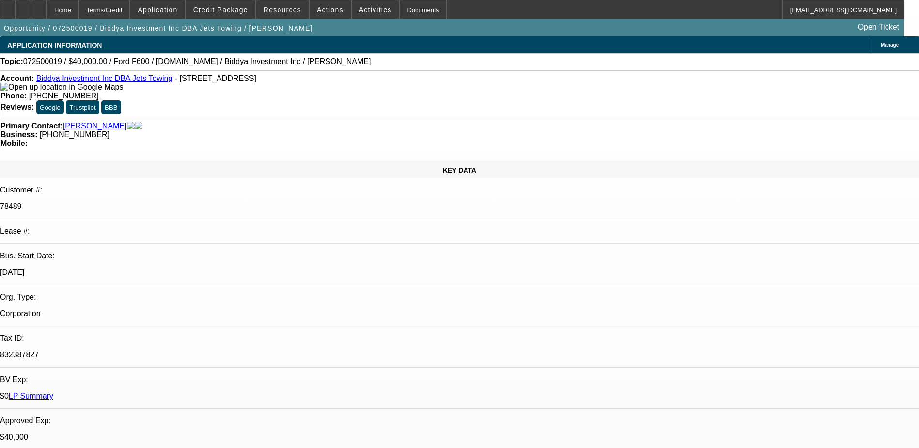
select select "1"
select select "6"
select select "1"
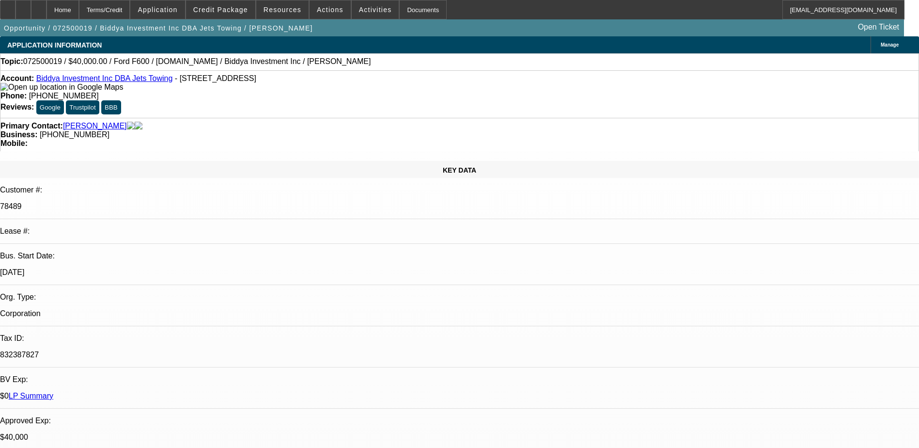
select select "6"
select select "1"
select select "2"
select select "6"
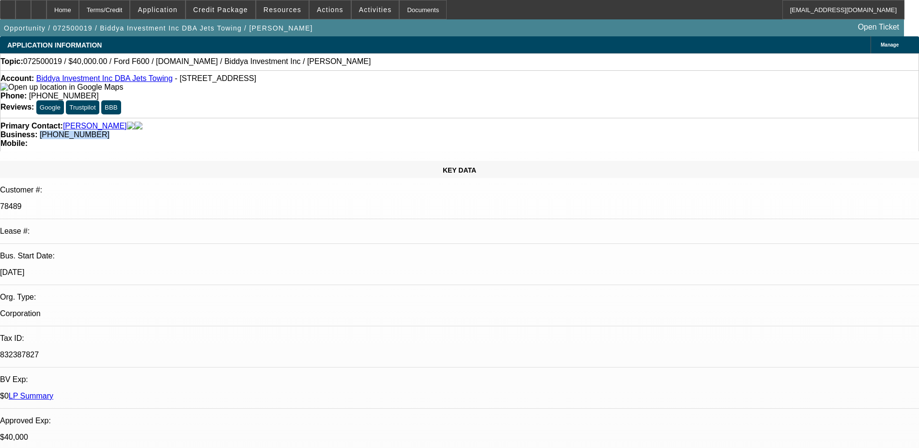
drag, startPoint x: 391, startPoint y: 110, endPoint x: 346, endPoint y: 111, distance: 45.6
click at [346, 118] on div "Primary Contact: Ibrahim, Khalid Business: (817) 701-9477 Mobile:" at bounding box center [459, 134] width 919 height 33
drag, startPoint x: 346, startPoint y: 111, endPoint x: 353, endPoint y: 108, distance: 8.5
copy span "(817) 701-9477"
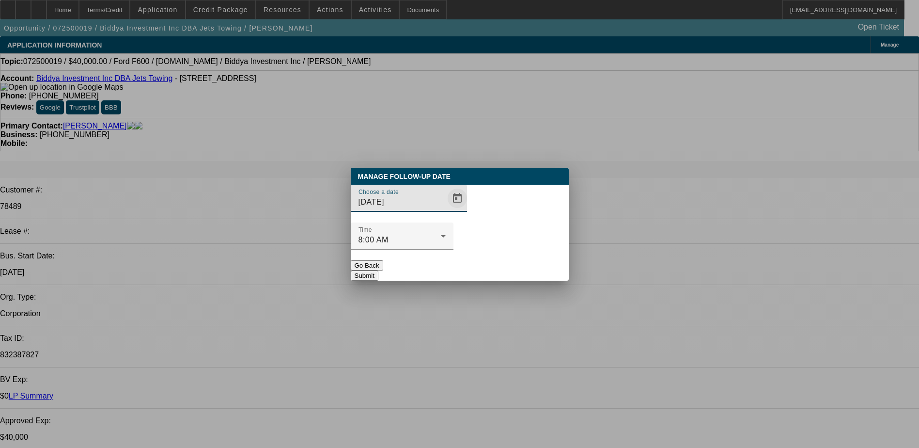
click at [446, 210] on span "Open calendar" at bounding box center [457, 198] width 23 height 23
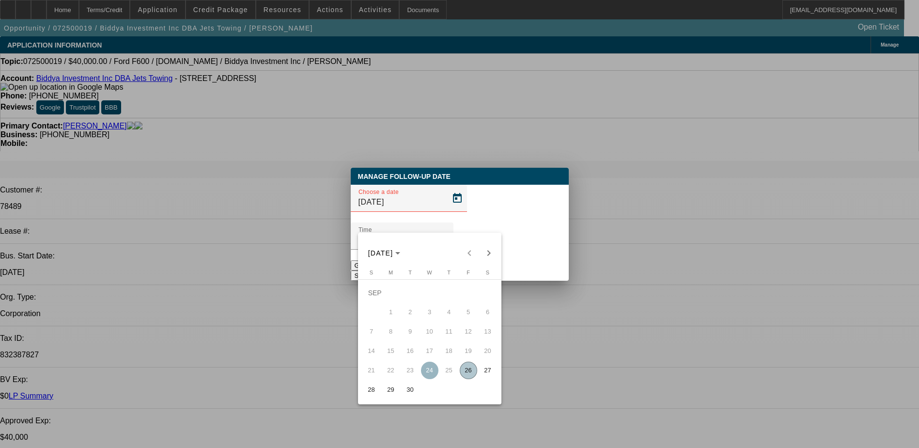
click at [493, 252] on span "Next month" at bounding box center [488, 252] width 19 height 19
click at [447, 291] on span "2" at bounding box center [448, 292] width 17 height 17
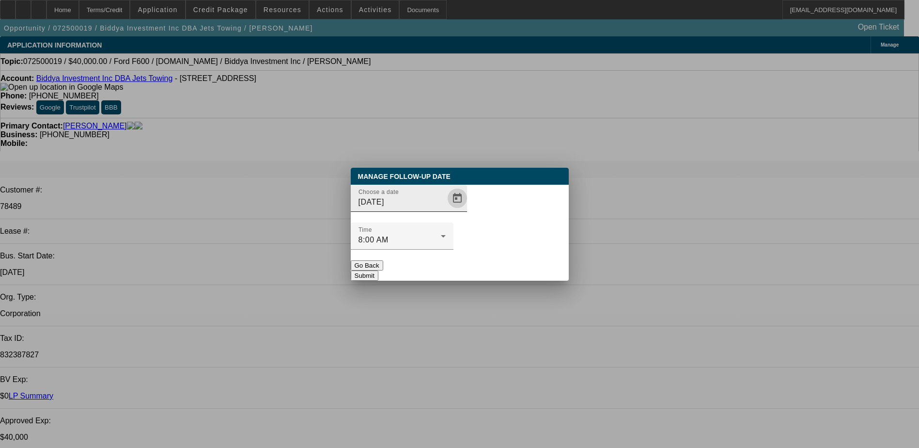
click at [446, 210] on span "Open calendar" at bounding box center [457, 198] width 23 height 23
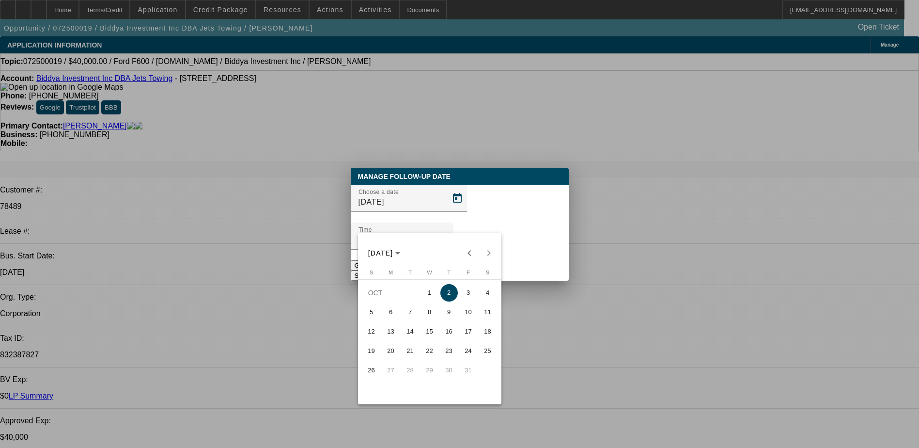
click at [411, 304] on button "7" at bounding box center [410, 311] width 19 height 19
type input "10/7/2025"
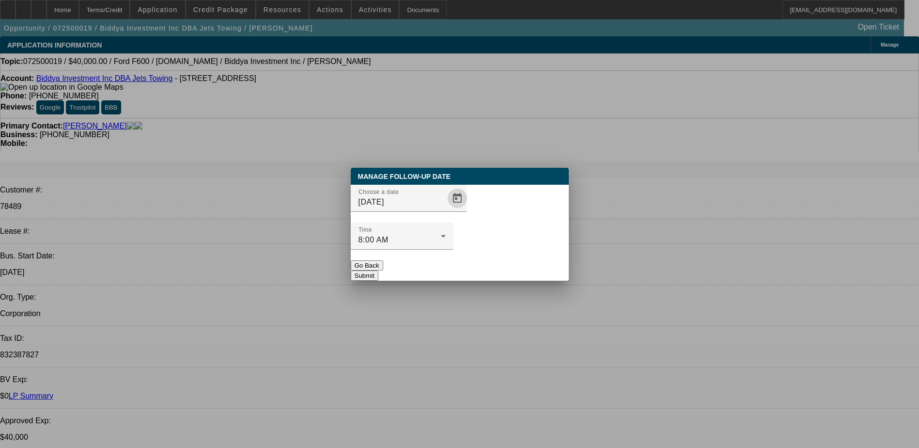
click at [378, 270] on button "Submit" at bounding box center [365, 275] width 28 height 10
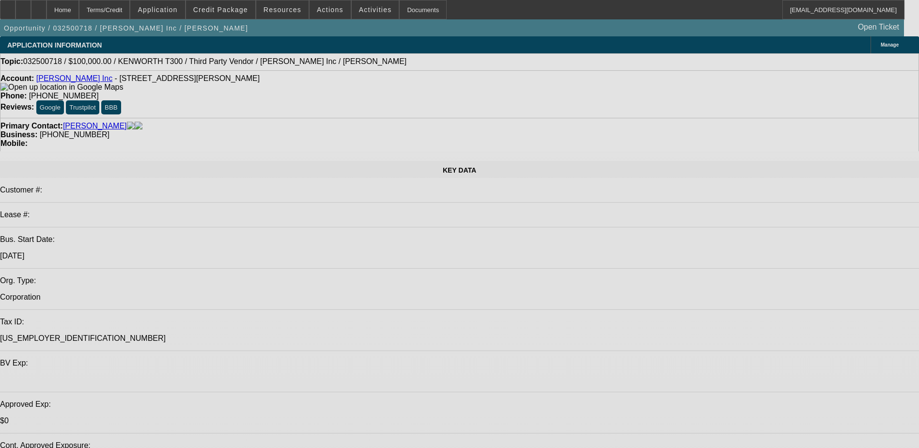
select select "0"
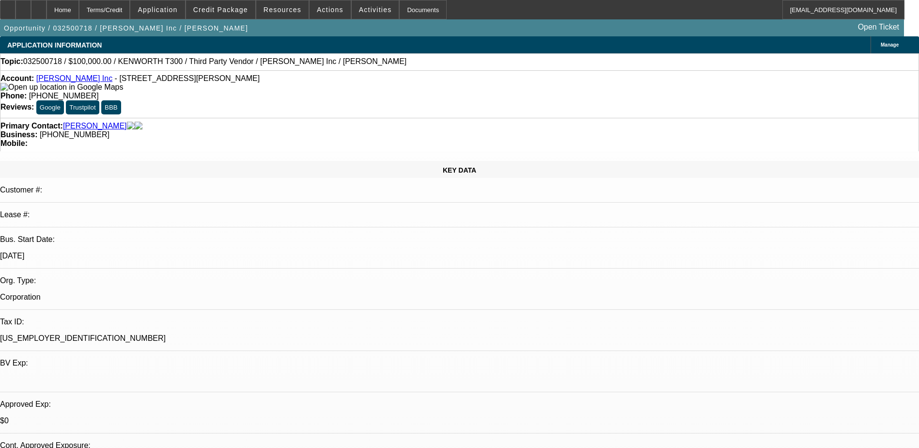
select select "0"
select select "6"
drag, startPoint x: 390, startPoint y: 107, endPoint x: 346, endPoint y: 111, distance: 44.8
click at [346, 130] on div "Business: [PHONE_NUMBER]" at bounding box center [459, 134] width 918 height 9
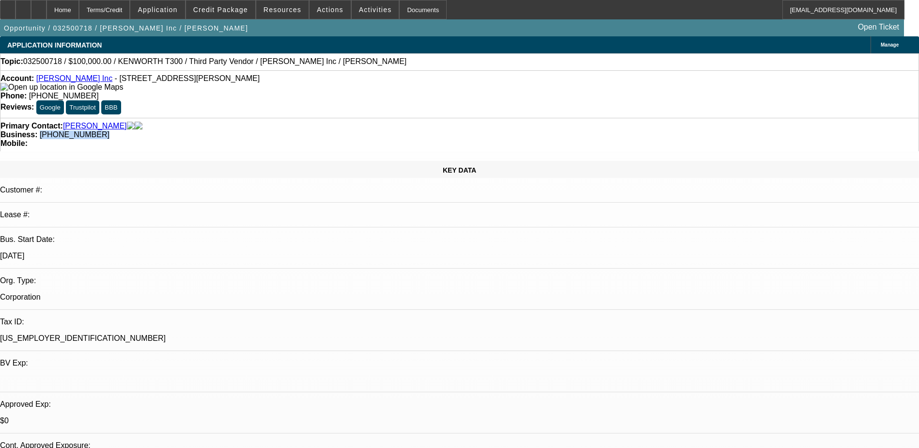
copy span "[PHONE_NUMBER]"
radio input "true"
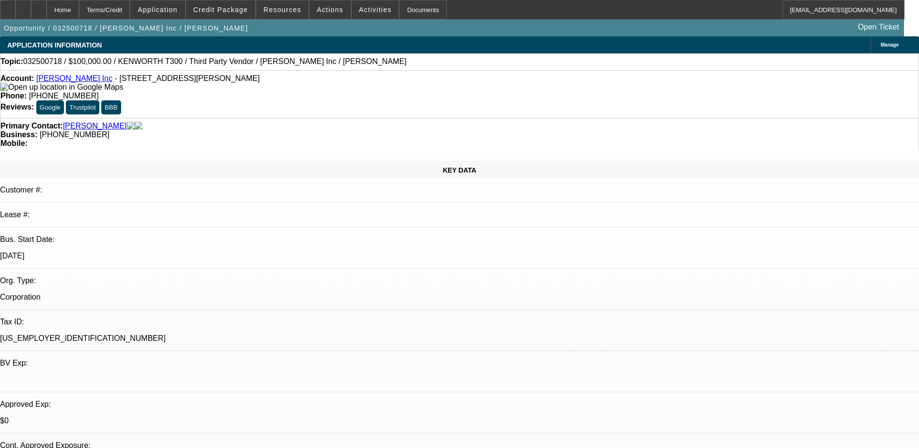
type textarea "said he is still looking"
radio input "true"
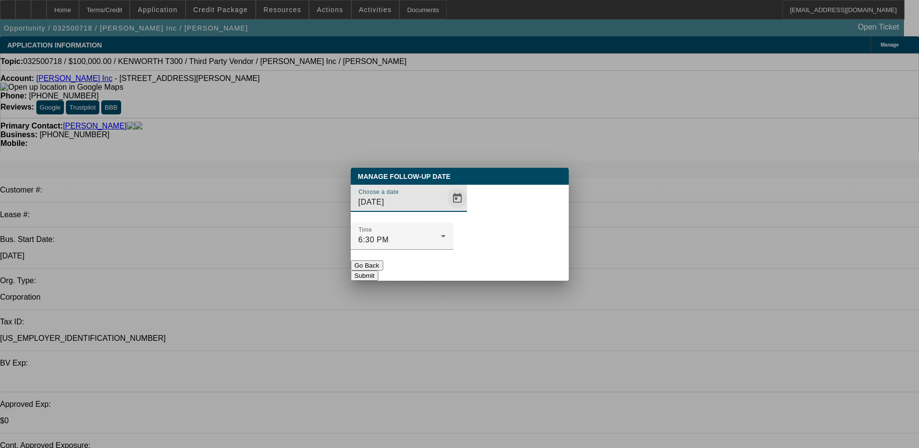
click at [446, 210] on span "Open calendar" at bounding box center [457, 198] width 23 height 23
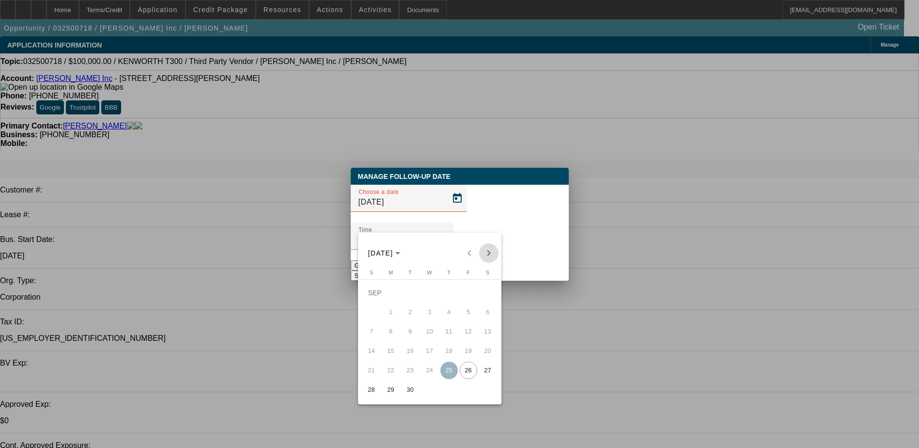
click at [489, 258] on span "Next month" at bounding box center [488, 252] width 19 height 19
click at [390, 315] on span "6" at bounding box center [390, 311] width 17 height 17
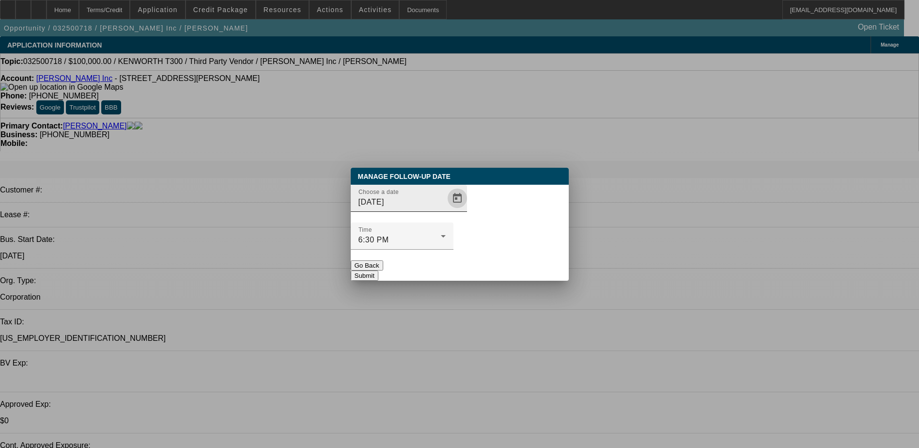
click at [446, 210] on span "Open calendar" at bounding box center [457, 198] width 23 height 23
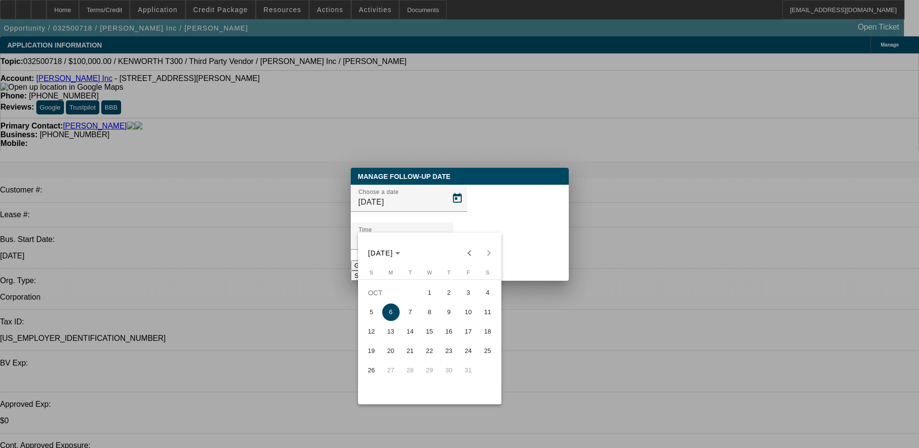
click at [409, 316] on span "7" at bounding box center [410, 311] width 17 height 17
type input "[DATE]"
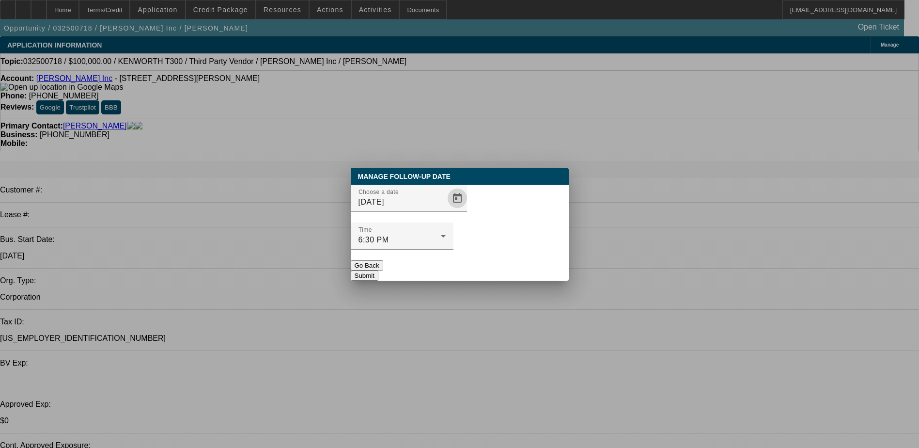
click at [378, 270] on button "Submit" at bounding box center [365, 275] width 28 height 10
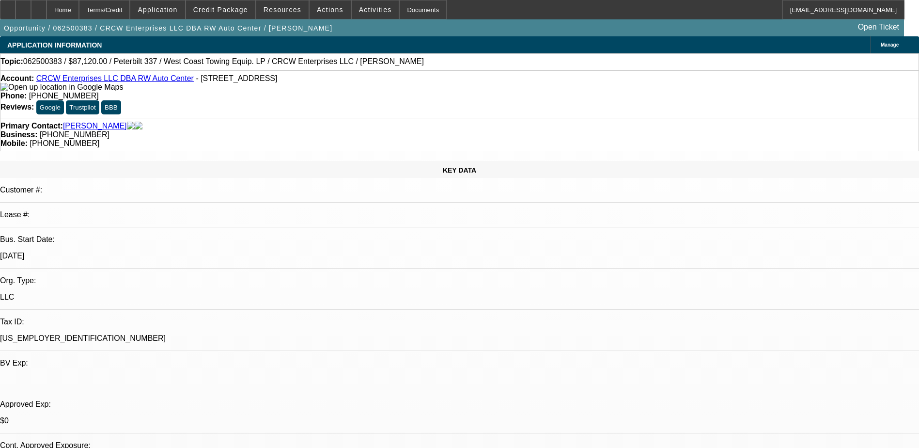
select select "0.2"
select select "2"
select select "0.1"
select select "0.2"
select select "2"
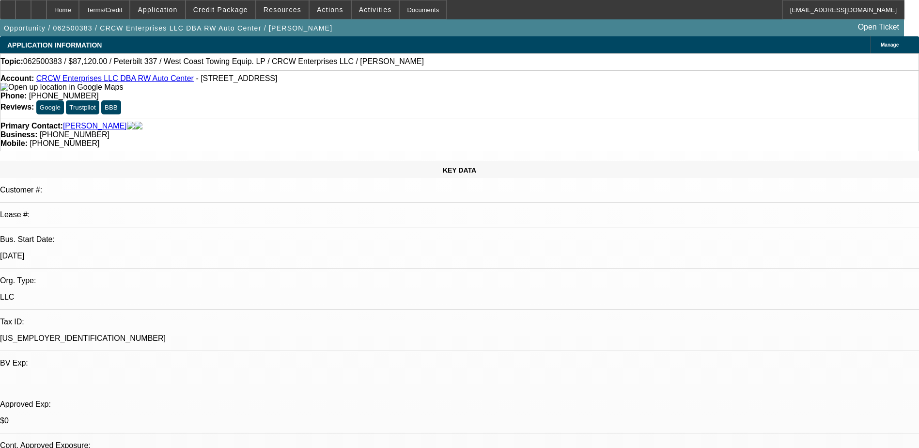
select select "0.1"
select select "0.2"
select select "2"
select select "0.1"
select select "0.2"
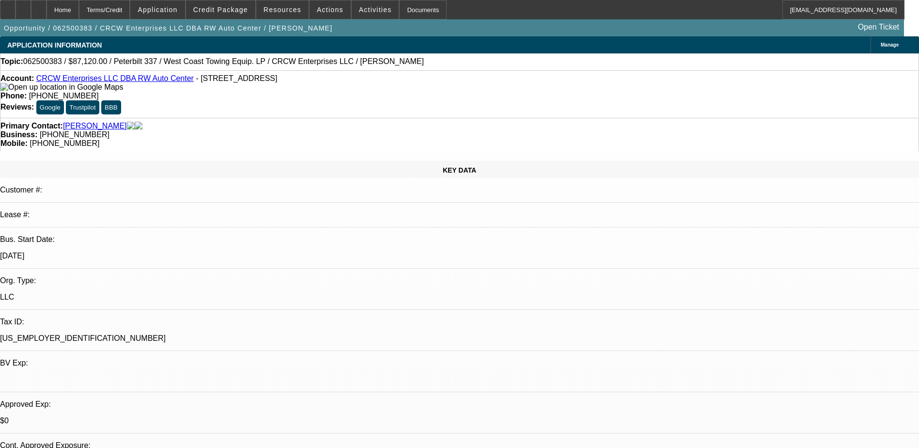
select select "2"
select select "0.1"
select select "1"
select select "2"
select select "4"
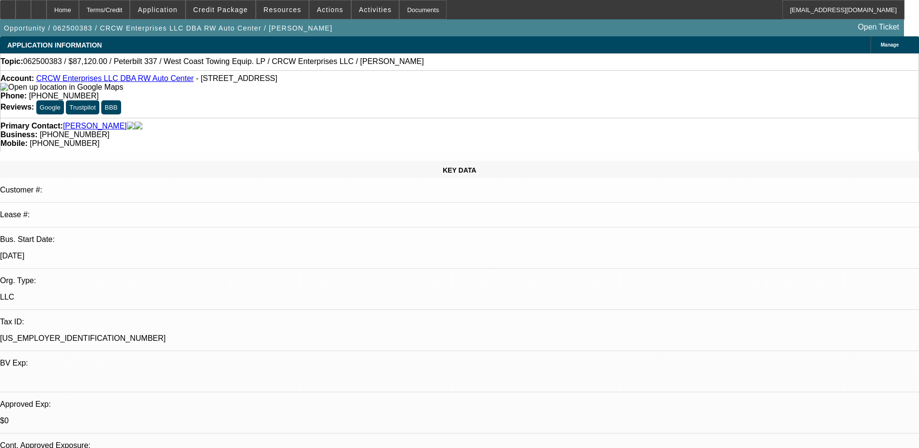
select select "1"
select select "2"
select select "4"
select select "1"
select select "2"
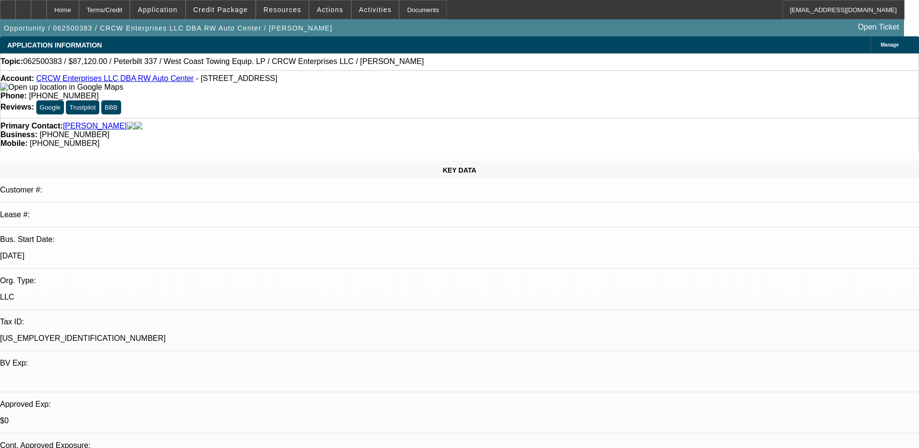
select select "4"
select select "1"
select select "2"
select select "4"
click at [330, 10] on span "Actions" at bounding box center [330, 10] width 27 height 8
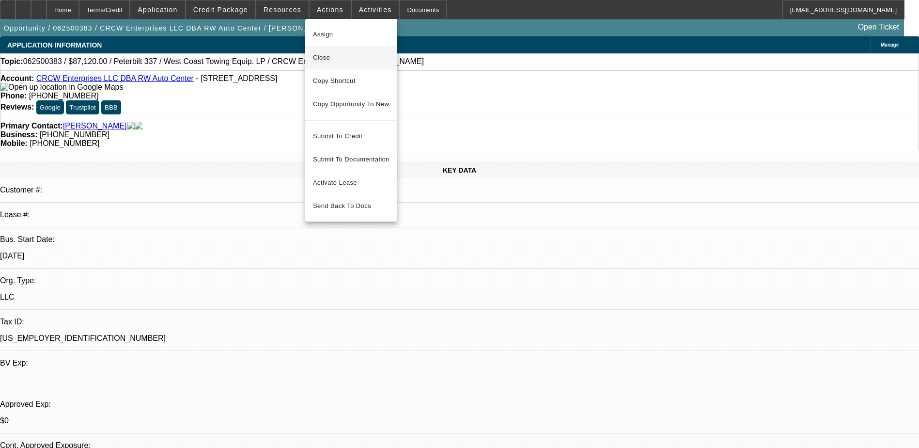
click at [335, 62] on span "Close" at bounding box center [351, 58] width 77 height 12
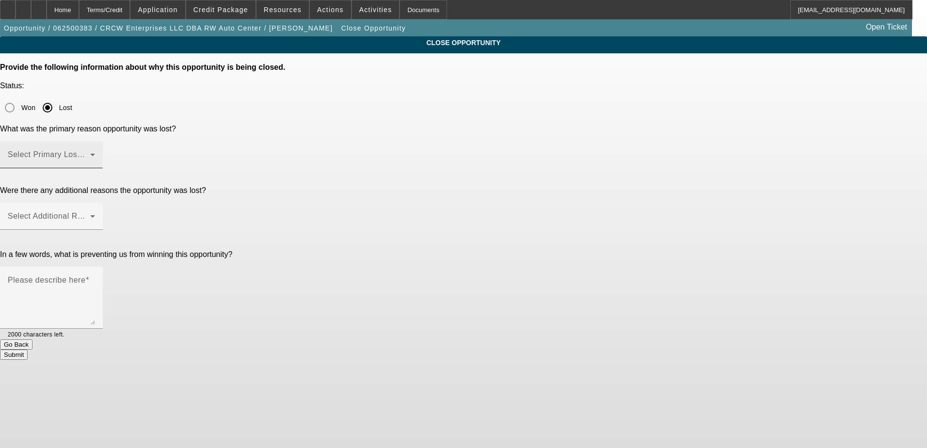
click at [90, 153] on span at bounding box center [49, 159] width 82 height 12
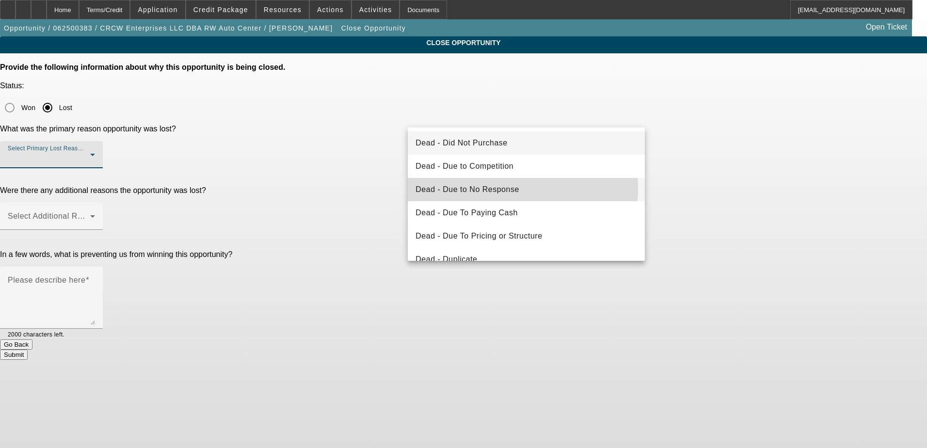
click at [491, 188] on span "Dead - Due to No Response" at bounding box center [467, 190] width 104 height 12
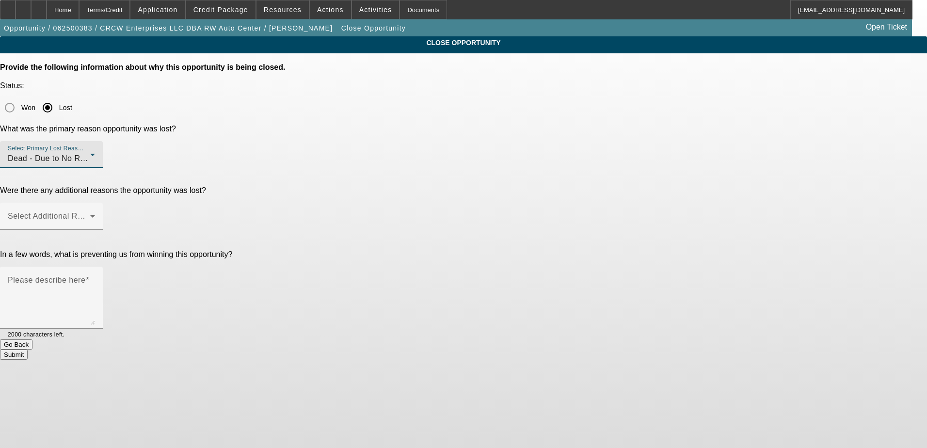
click at [717, 157] on div "CLOSE OPPORTUNITY Provide the following information about why this opportunity …" at bounding box center [463, 197] width 927 height 323
click at [95, 203] on div "Select Additional Reasons" at bounding box center [51, 216] width 87 height 27
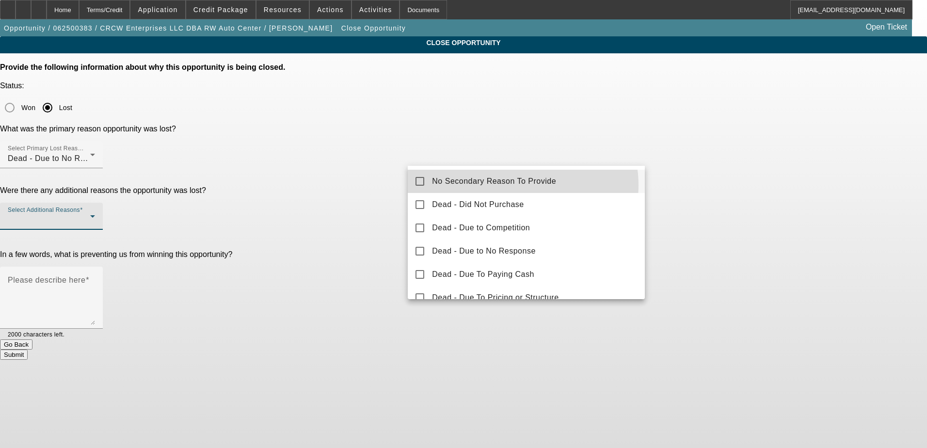
click at [518, 185] on span "No Secondary Reason To Provide" at bounding box center [494, 181] width 124 height 12
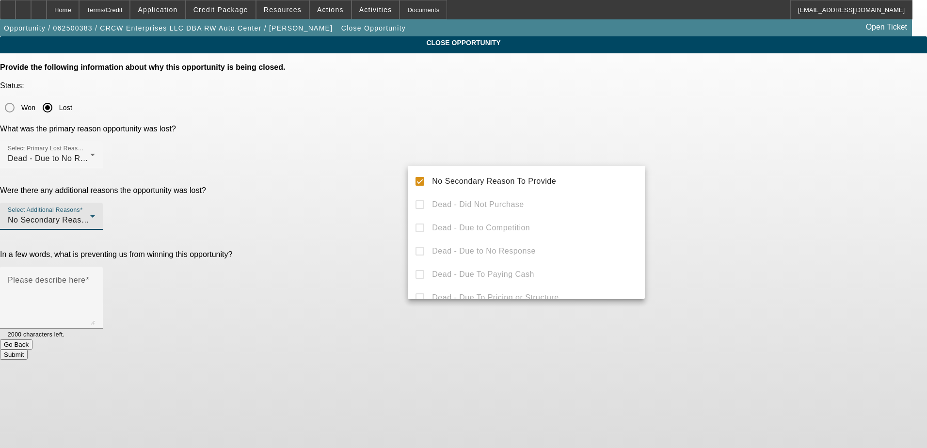
click at [708, 185] on div at bounding box center [463, 224] width 927 height 448
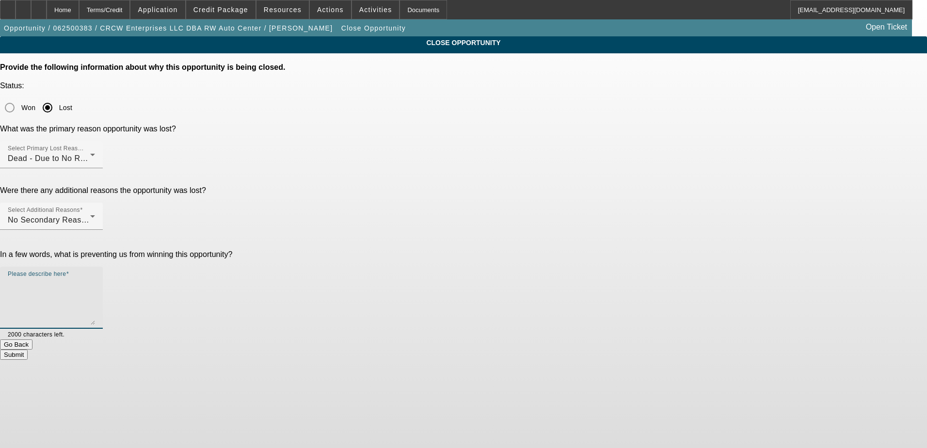
click at [95, 278] on textarea "Please describe here" at bounding box center [51, 301] width 87 height 47
type textarea "went ghost on both phil and i"
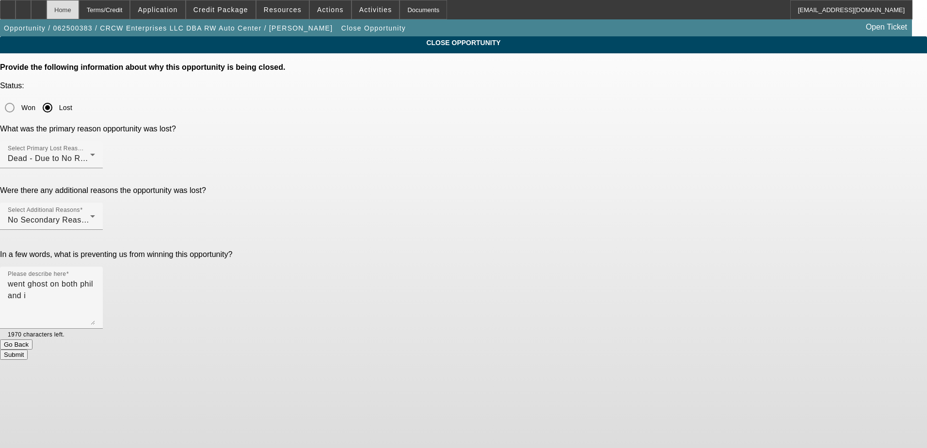
click at [79, 10] on div "Home" at bounding box center [63, 9] width 32 height 19
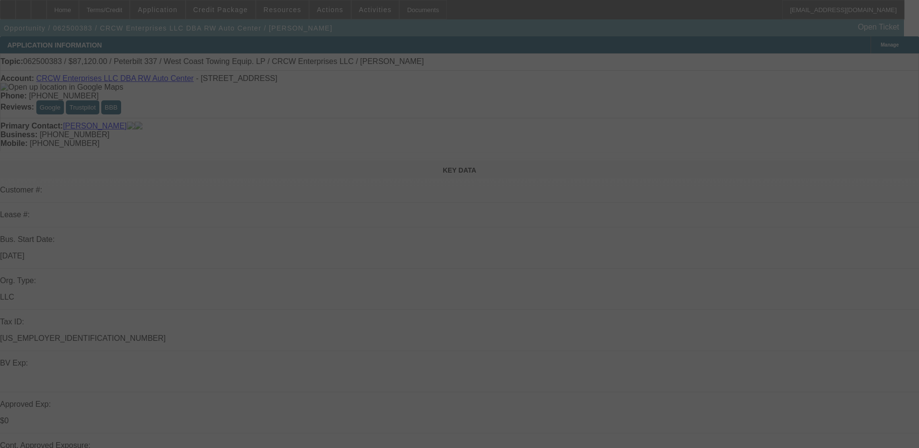
select select "0.2"
select select "2"
select select "0.1"
select select "4"
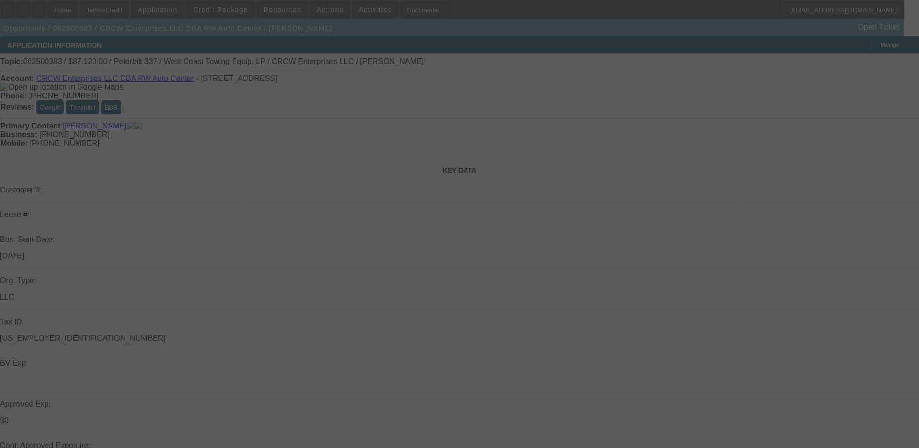
select select "0.2"
select select "2"
select select "0.1"
select select "4"
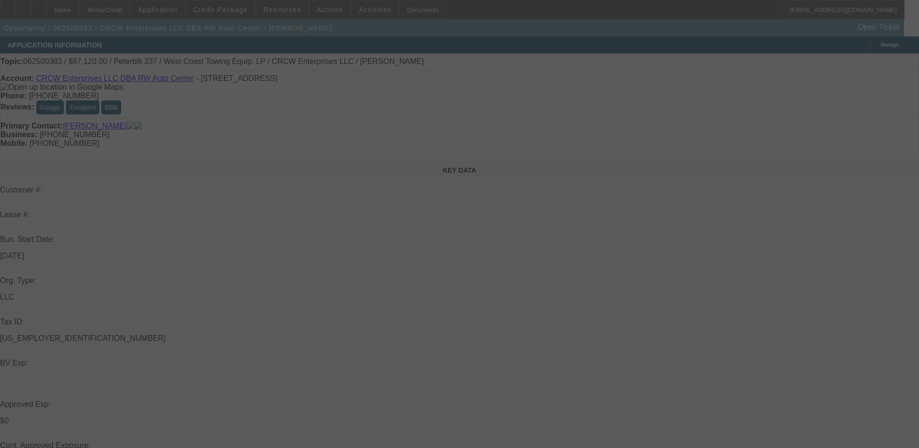
select select "0.2"
select select "2"
select select "0.1"
select select "4"
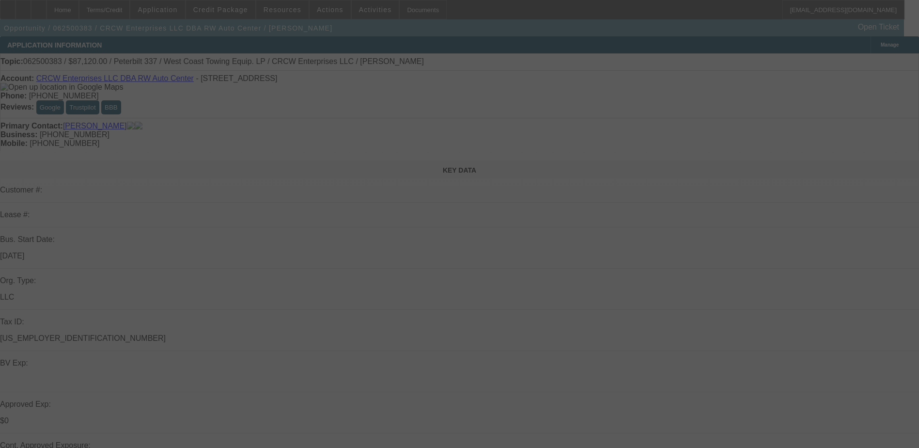
select select "0.2"
select select "2"
select select "0.1"
select select "4"
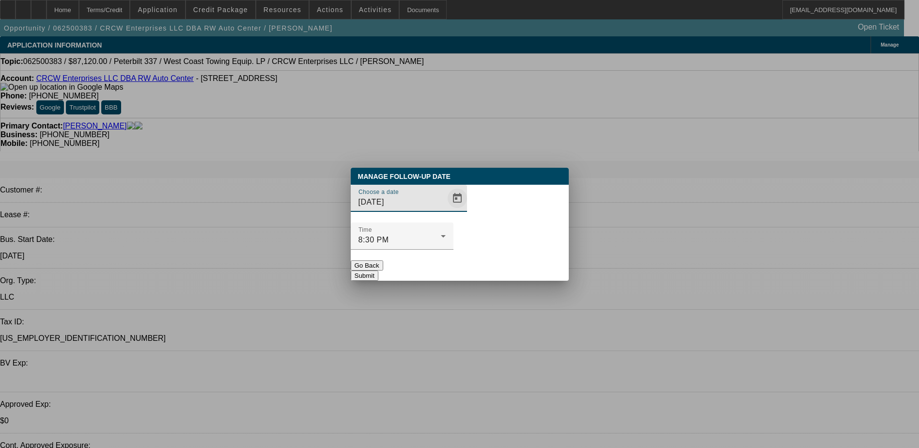
click at [446, 210] on span "Open calendar" at bounding box center [457, 198] width 23 height 23
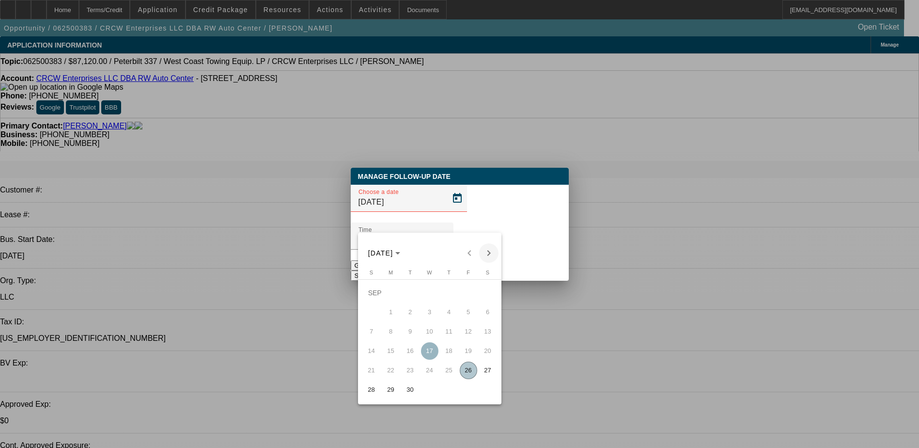
click at [489, 248] on span "Next month" at bounding box center [488, 252] width 19 height 19
click at [470, 353] on span "24" at bounding box center [468, 350] width 17 height 17
type input "10/24/2025"
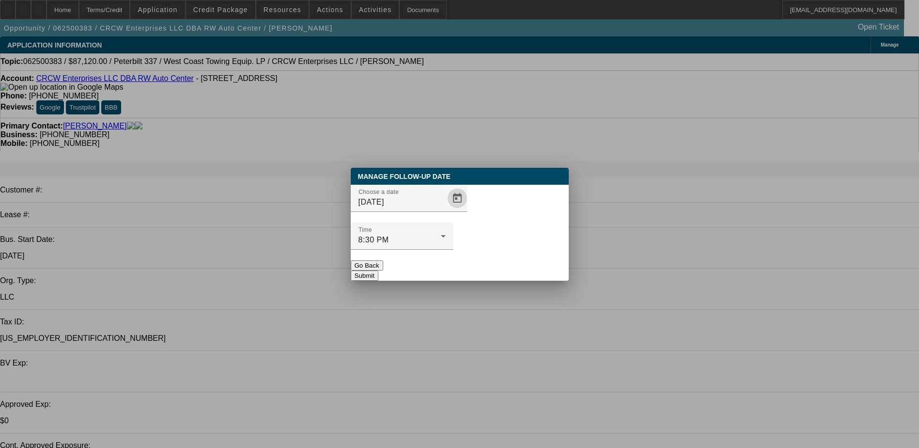
click at [454, 250] on div at bounding box center [402, 255] width 103 height 11
click at [378, 270] on button "Submit" at bounding box center [365, 275] width 28 height 10
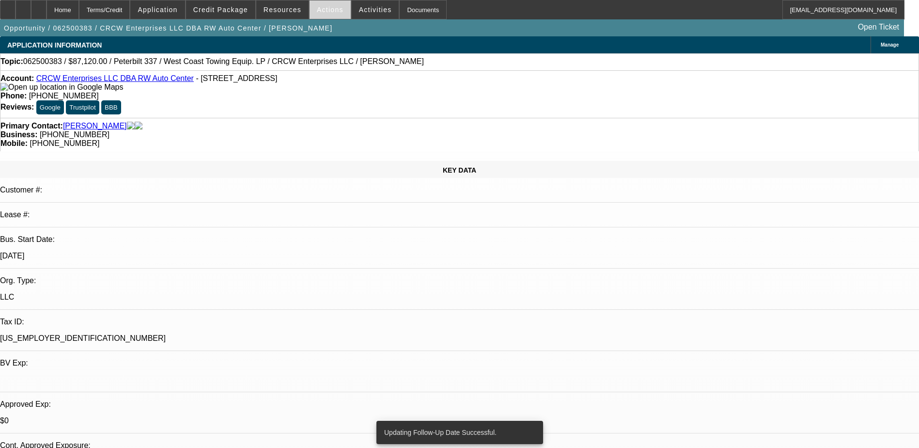
click at [325, 13] on span "Actions" at bounding box center [330, 10] width 27 height 8
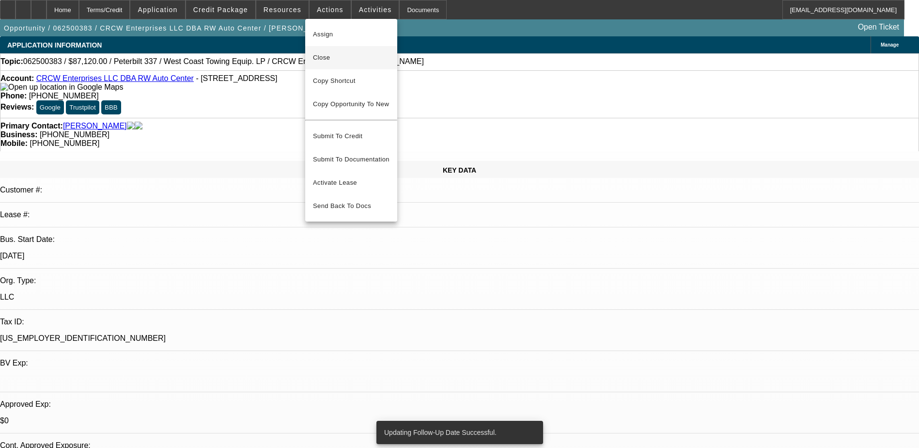
click at [345, 59] on span "Close" at bounding box center [351, 58] width 77 height 12
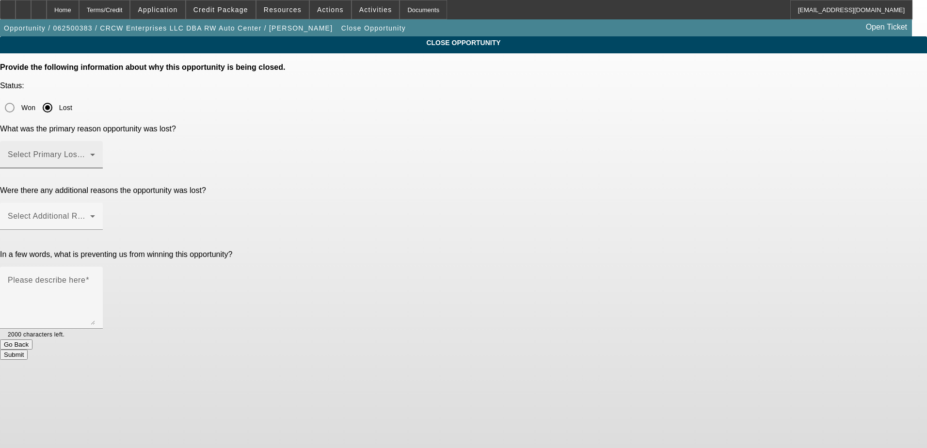
click at [90, 153] on span at bounding box center [49, 159] width 82 height 12
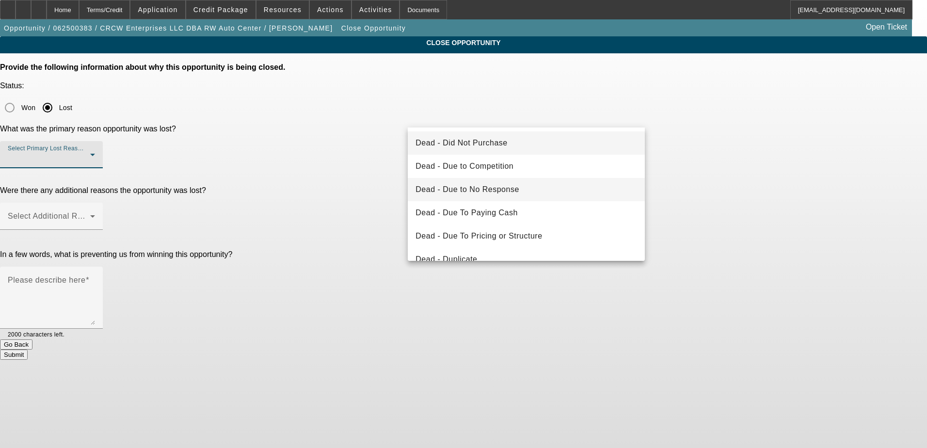
click at [511, 189] on span "Dead - Due to No Response" at bounding box center [467, 190] width 104 height 12
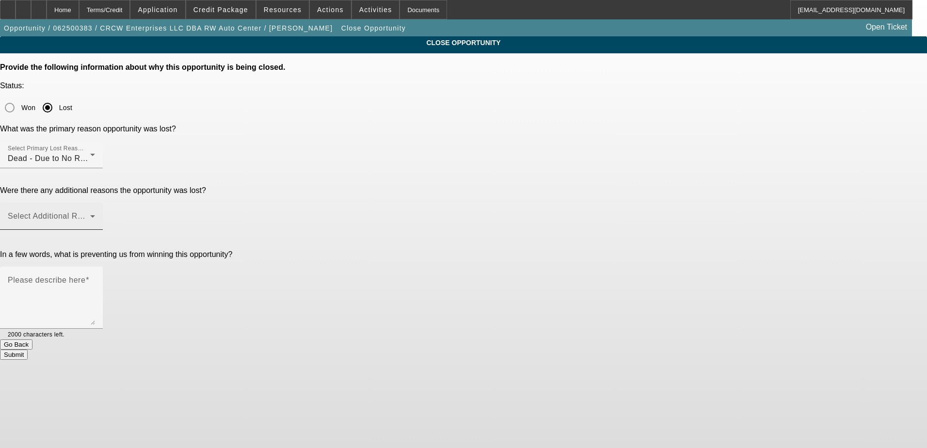
click at [95, 203] on div "Select Additional Reasons" at bounding box center [51, 216] width 87 height 27
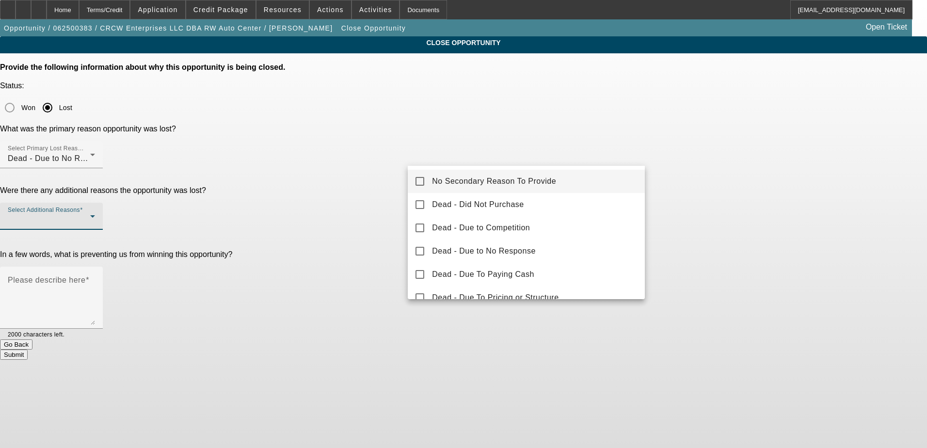
click at [511, 189] on mat-option "No Secondary Reason To Provide" at bounding box center [526, 181] width 237 height 23
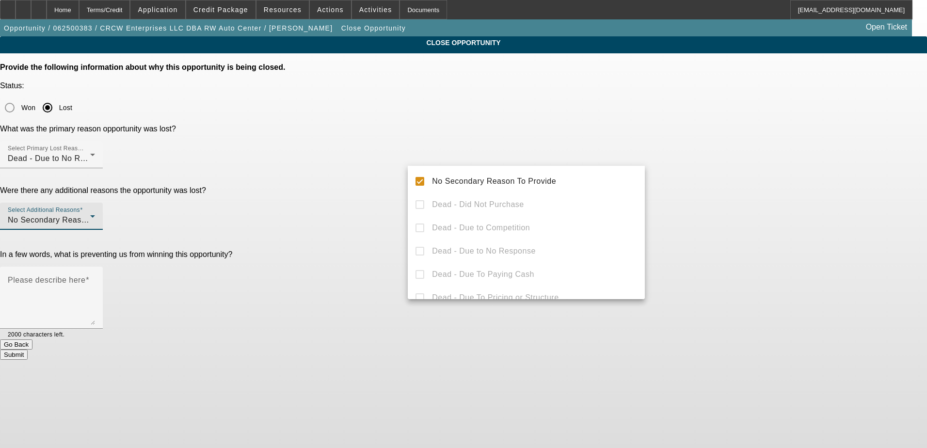
click at [703, 184] on div at bounding box center [463, 224] width 927 height 448
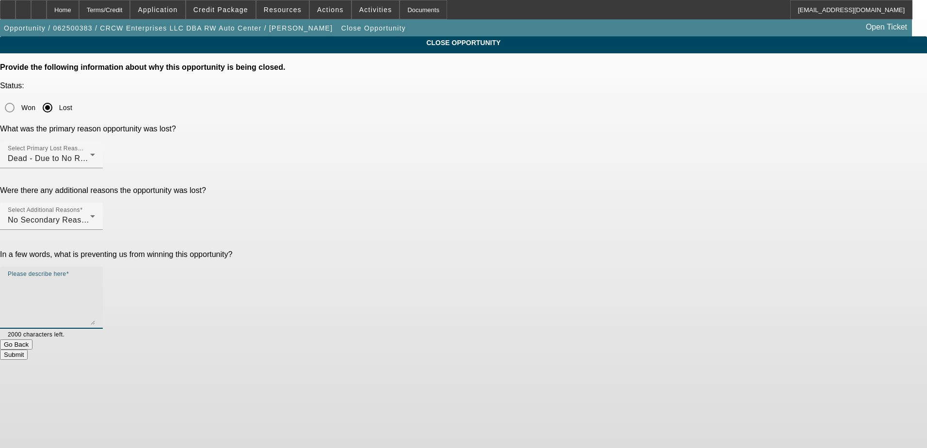
click at [95, 278] on textarea "Please describe here" at bounding box center [51, 301] width 87 height 47
type textarea "tried win back with phil. ghosted us both"
click at [28, 349] on button "Submit" at bounding box center [14, 354] width 28 height 10
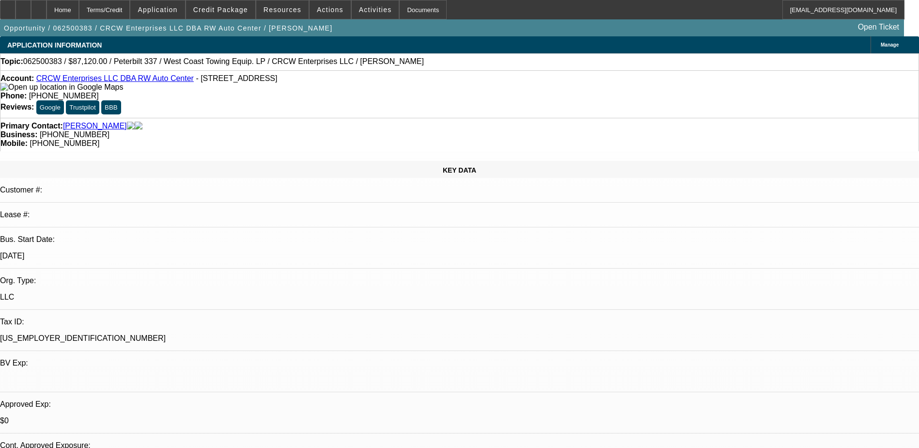
select select "0.2"
select select "2"
select select "0.1"
select select "0.2"
select select "2"
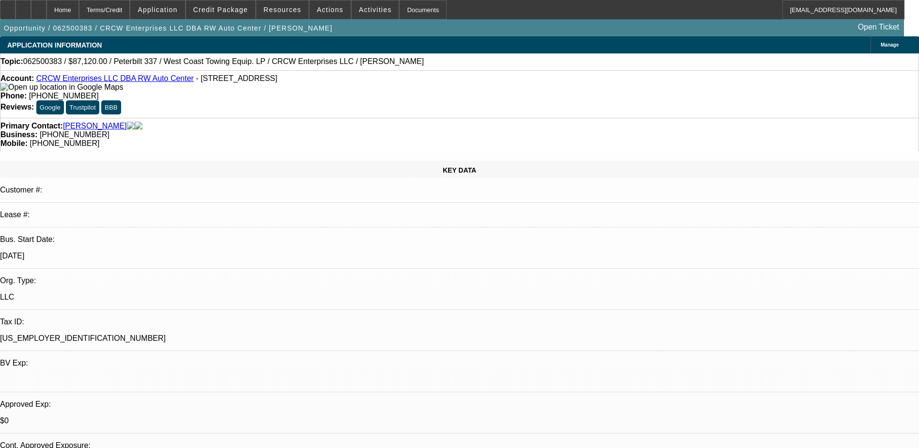
select select "0.1"
select select "0.2"
select select "2"
select select "0.1"
select select "0.2"
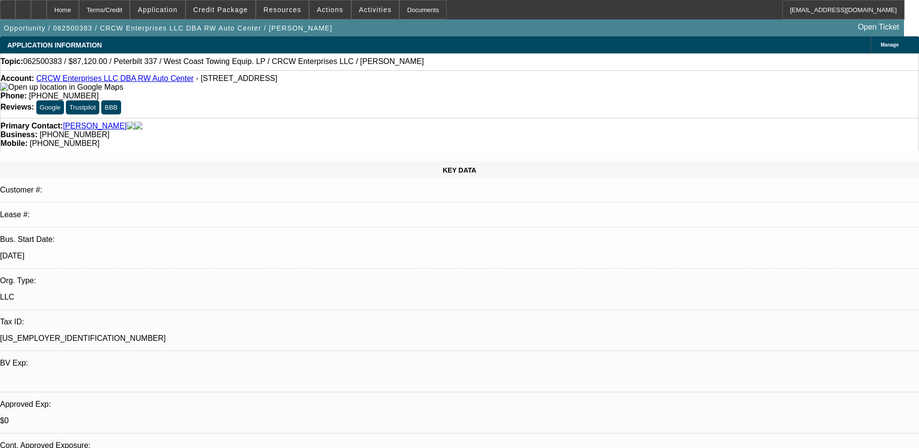
select select "2"
select select "0.1"
select select "1"
select select "2"
select select "4"
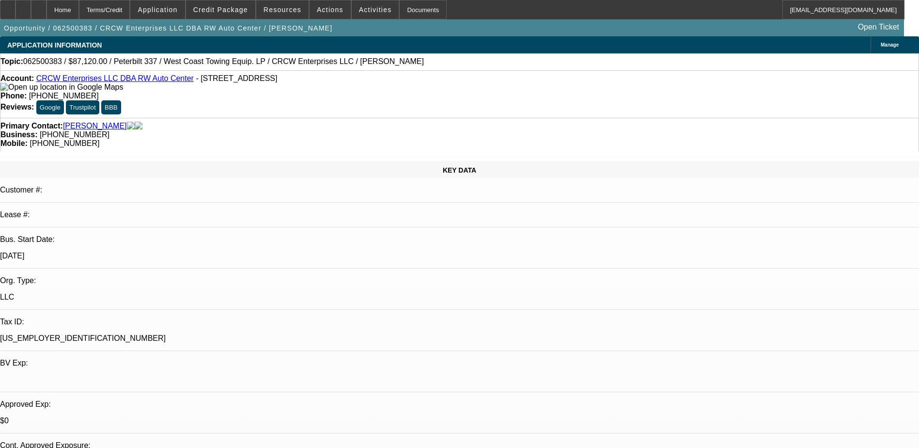
select select "1"
select select "2"
select select "4"
select select "1"
select select "2"
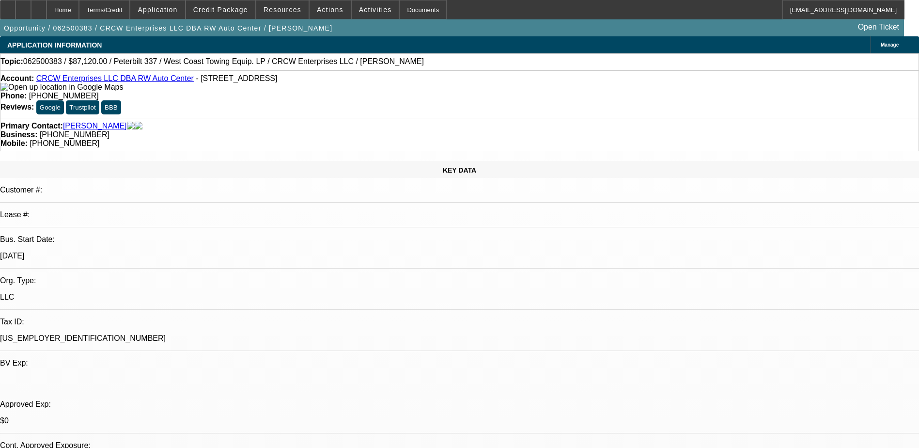
select select "4"
select select "1"
select select "2"
select select "4"
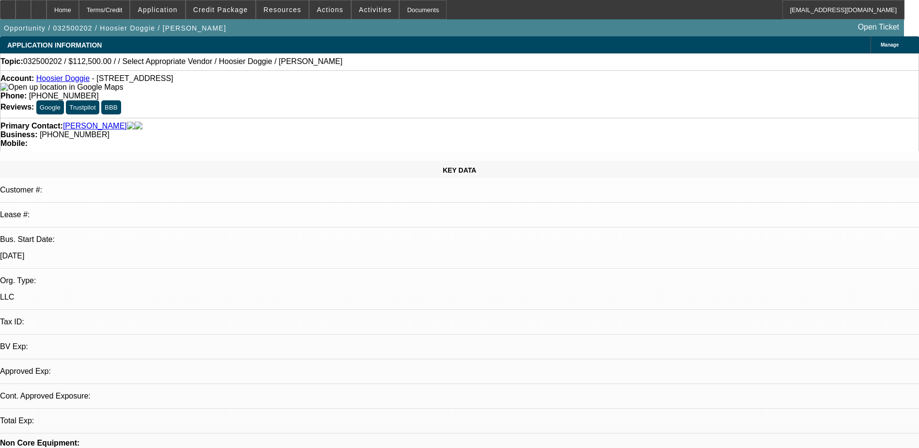
select select "0.1"
select select "2"
select select "0.1"
select select "1"
select select "2"
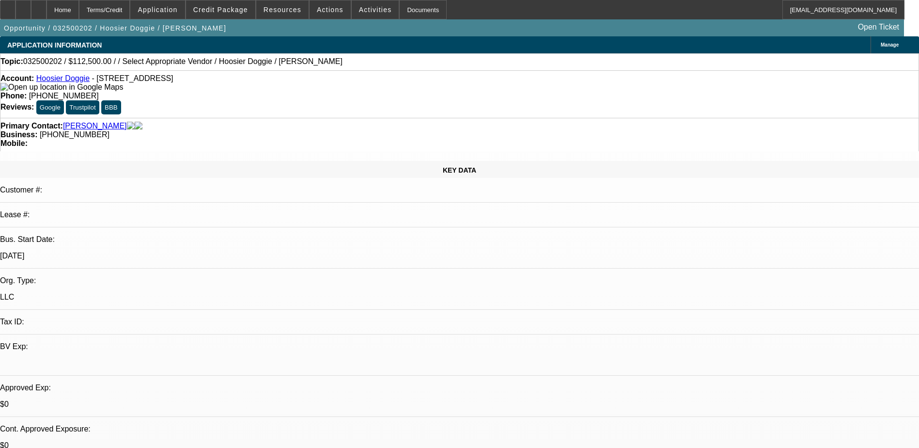
select select "4"
drag, startPoint x: 392, startPoint y: 109, endPoint x: 346, endPoint y: 110, distance: 46.0
click at [346, 130] on div "Business: (219) 808-9107" at bounding box center [459, 134] width 918 height 9
copy span "(219) 808-9107"
click at [236, 12] on span "Credit Package" at bounding box center [220, 10] width 55 height 8
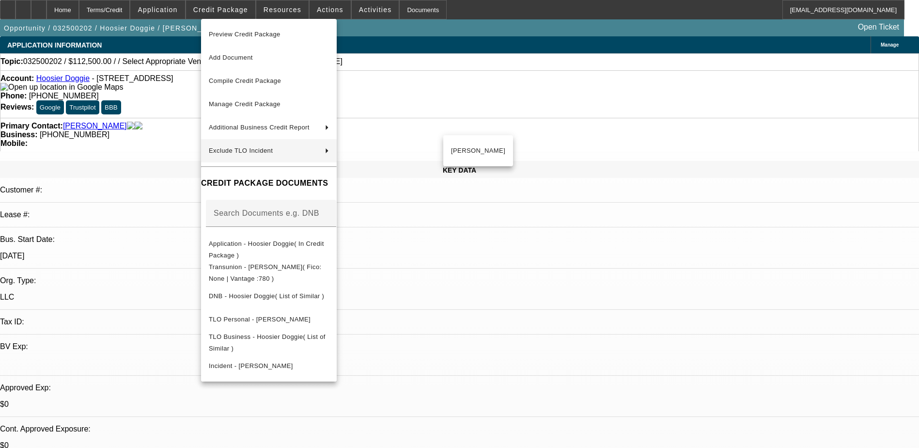
click at [496, 266] on div at bounding box center [459, 224] width 919 height 448
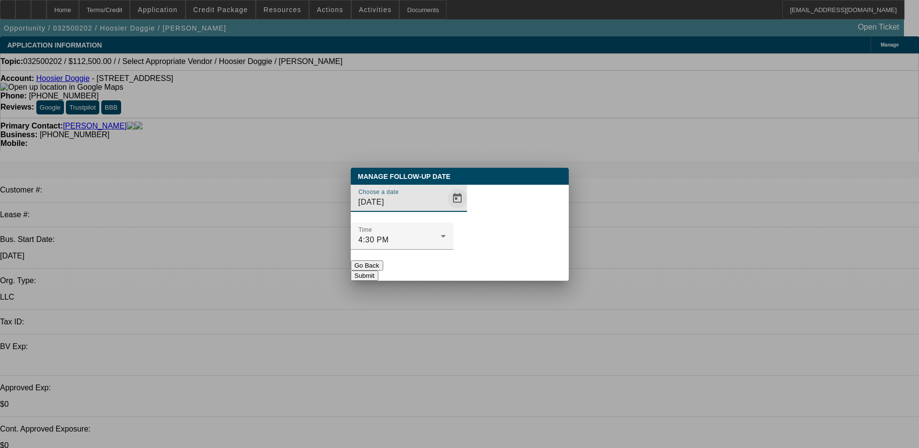
click at [446, 210] on span "Open calendar" at bounding box center [457, 198] width 23 height 23
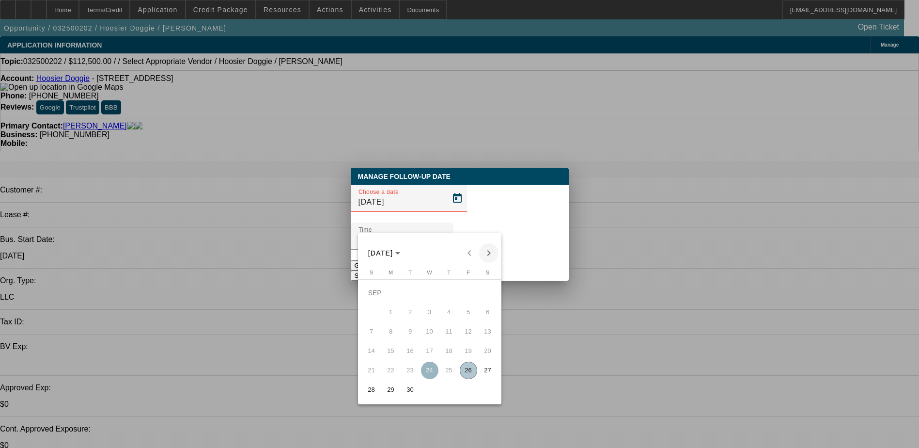
click at [487, 256] on span "Next month" at bounding box center [488, 252] width 19 height 19
click at [434, 299] on span "1" at bounding box center [429, 292] width 17 height 17
type input "10/1/2025"
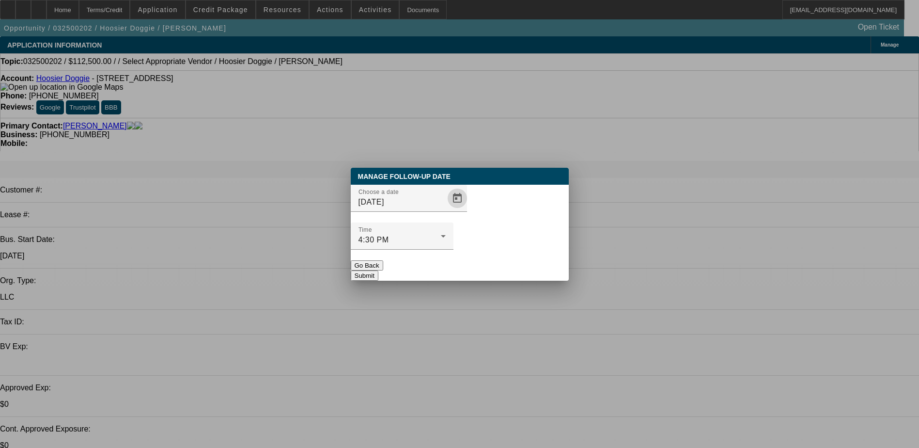
click at [378, 270] on button "Submit" at bounding box center [365, 275] width 28 height 10
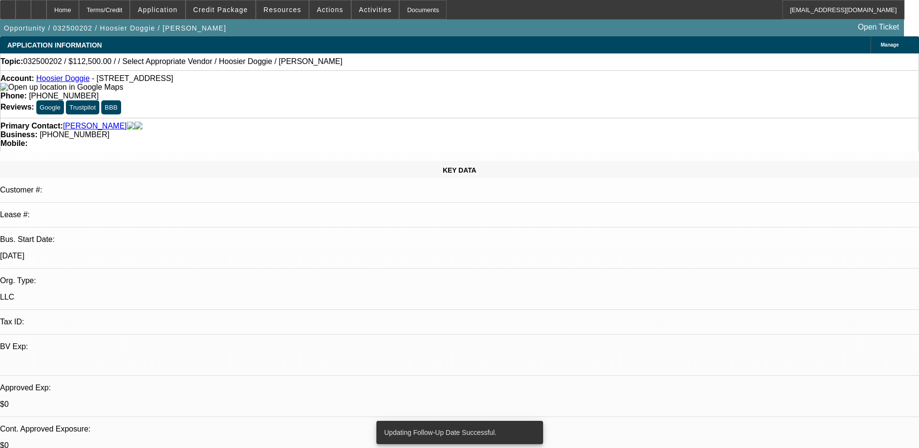
radio input "true"
type textarea "t"
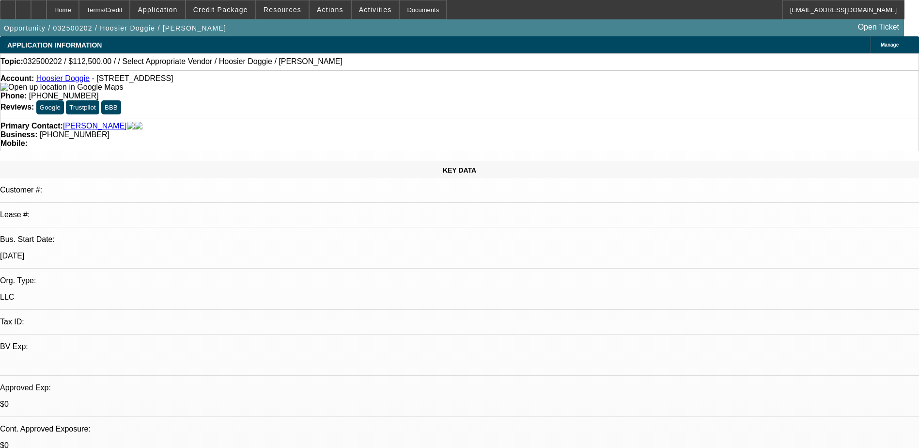
type textarea "lvm try wc"
radio input "true"
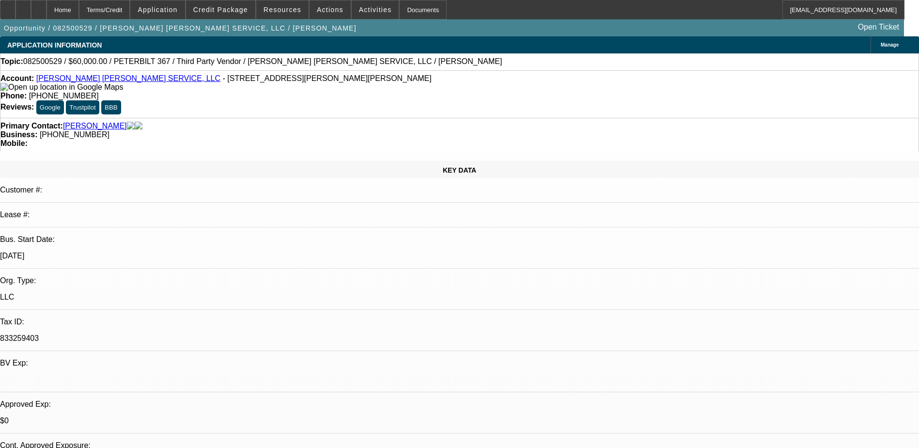
select select "0"
select select "6"
select select "0"
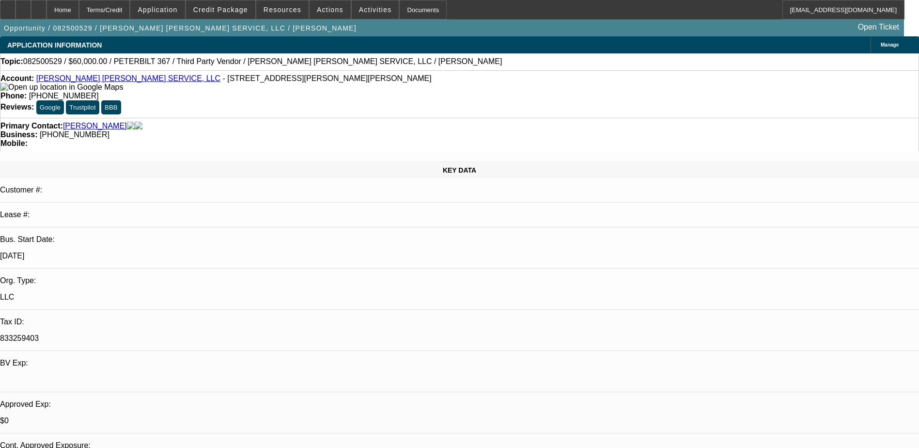
select select "0"
select select "6"
select select "0"
select select "2"
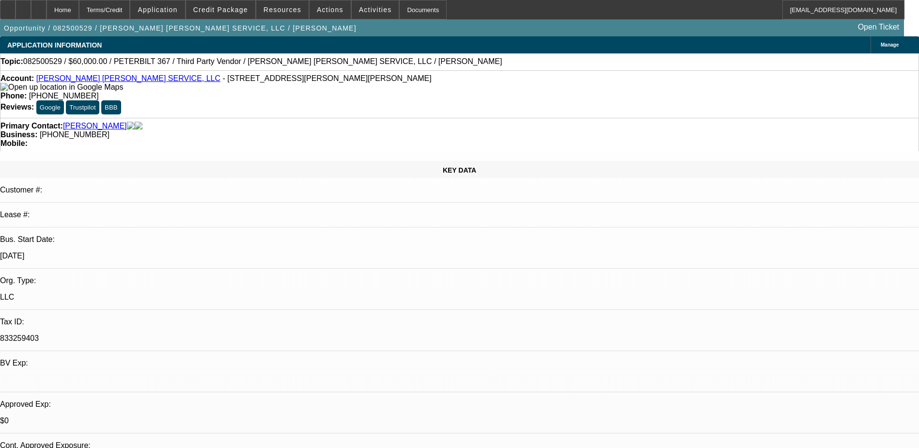
select select "2"
select select "0"
select select "6"
select select "0"
select select "2"
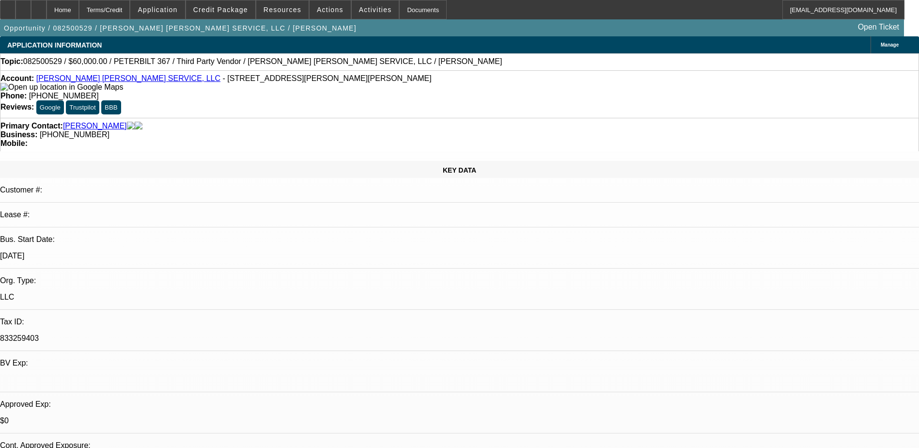
select select "2"
select select "0"
select select "6"
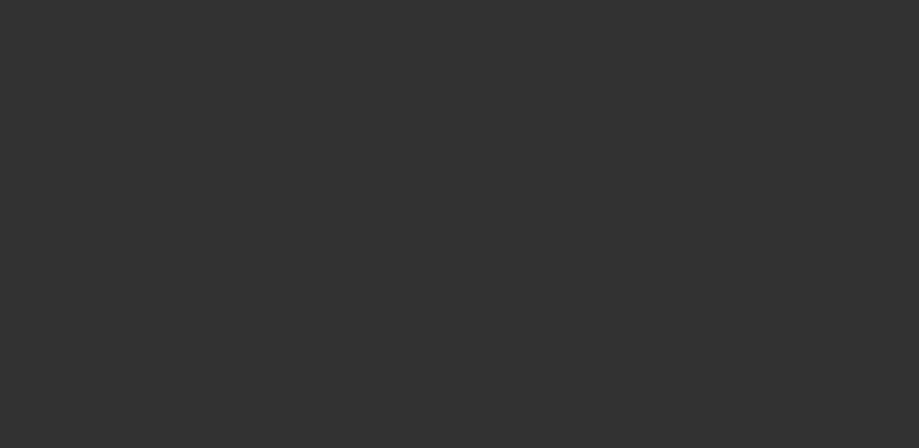
select select "0"
select select "2"
select select "0.1"
select select "1"
select select "2"
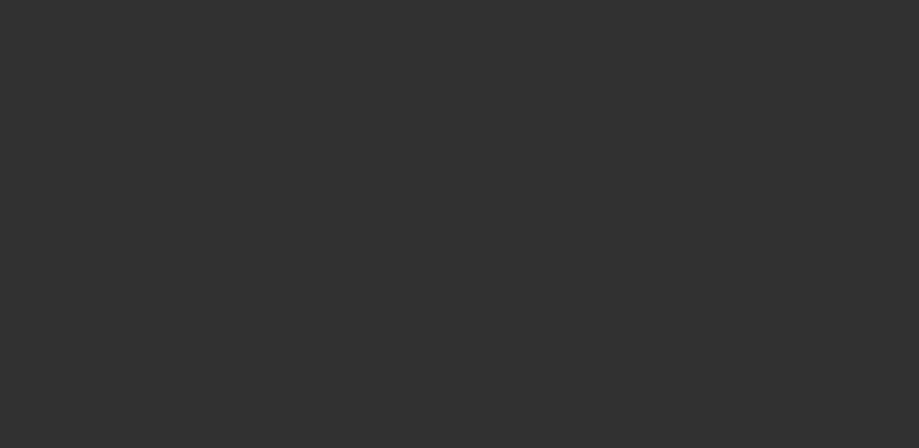
select select "4"
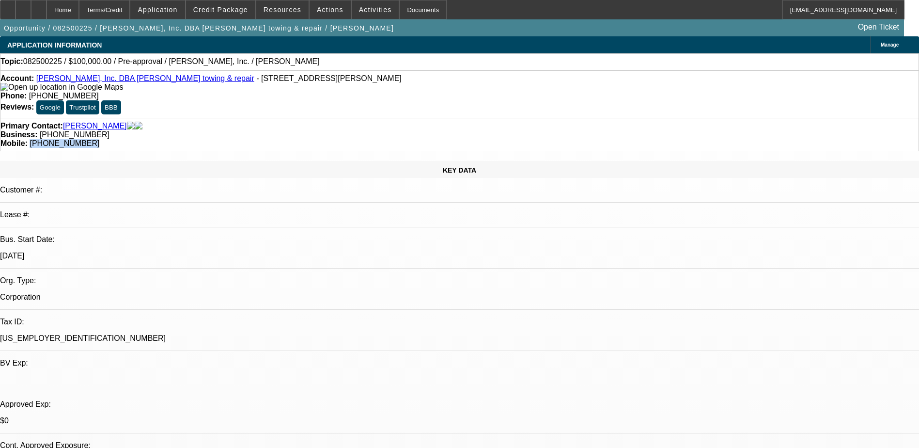
drag, startPoint x: 537, startPoint y: 110, endPoint x: 487, endPoint y: 110, distance: 50.4
click at [487, 139] on div "Mobile: [PHONE_NUMBER]" at bounding box center [459, 143] width 918 height 9
drag, startPoint x: 487, startPoint y: 110, endPoint x: 493, endPoint y: 110, distance: 6.3
copy span "[PHONE_NUMBER]"
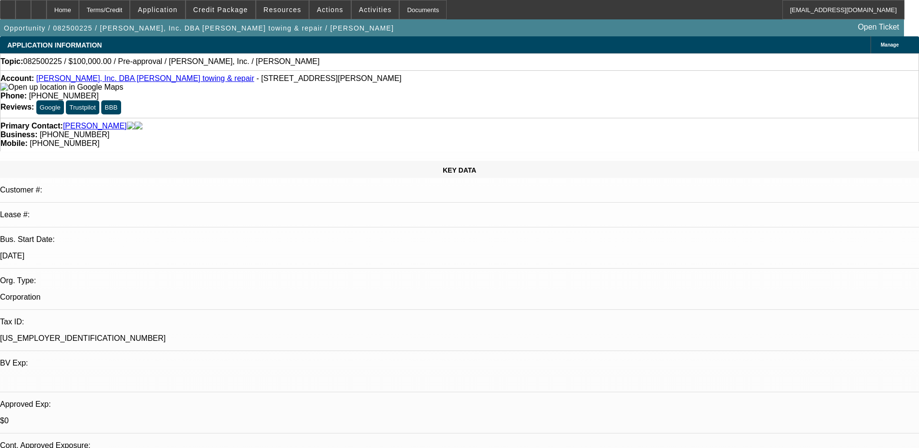
click at [118, 82] on link "[PERSON_NAME], Inc. DBA [PERSON_NAME] towing & repair" at bounding box center [145, 78] width 218 height 8
drag, startPoint x: 527, startPoint y: 109, endPoint x: 488, endPoint y: 110, distance: 39.3
click at [488, 139] on div "Mobile: [PHONE_NUMBER]" at bounding box center [459, 143] width 918 height 9
drag, startPoint x: 488, startPoint y: 110, endPoint x: 497, endPoint y: 110, distance: 9.7
copy span "[PHONE_NUMBER]"
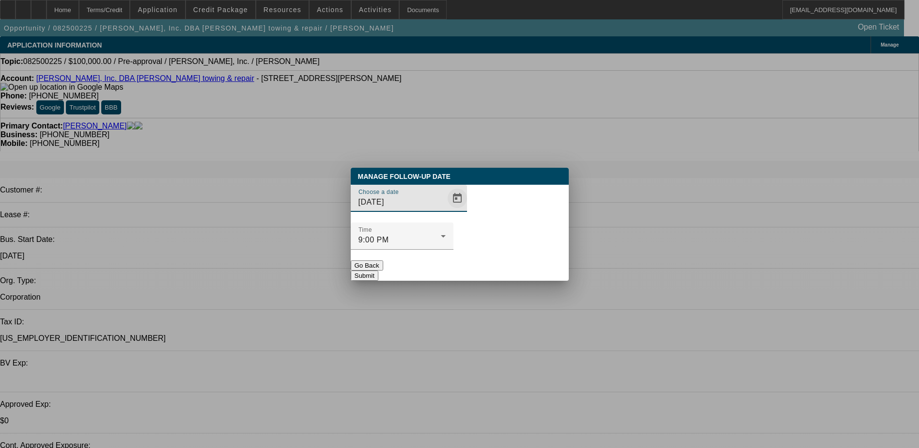
click at [446, 210] on span "Open calendar" at bounding box center [457, 198] width 23 height 23
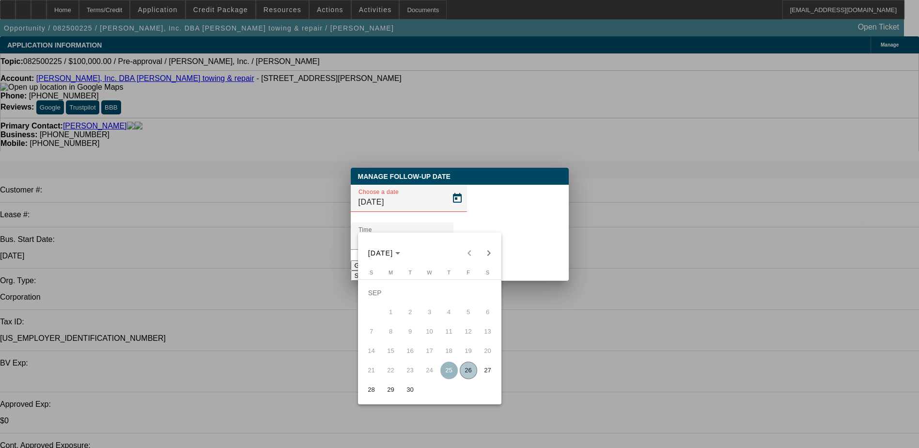
drag, startPoint x: 388, startPoint y: 388, endPoint x: 432, endPoint y: 300, distance: 98.8
click at [388, 388] on span "29" at bounding box center [390, 389] width 17 height 17
type input "[DATE]"
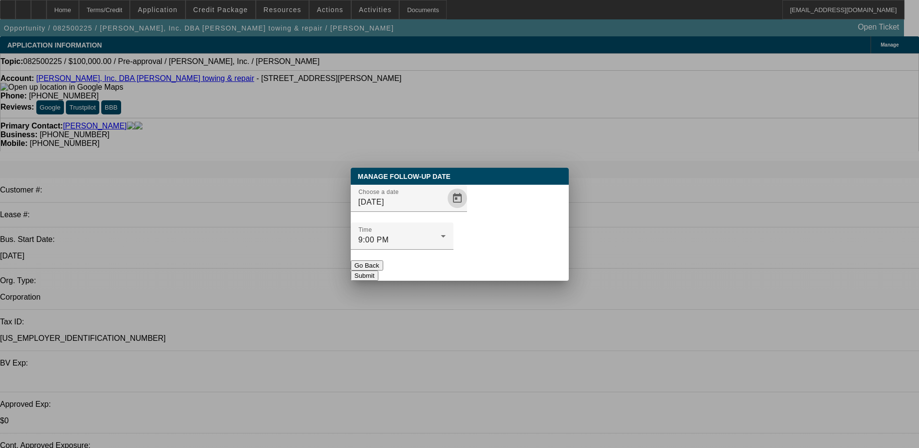
click at [378, 270] on button "Submit" at bounding box center [365, 275] width 28 height 10
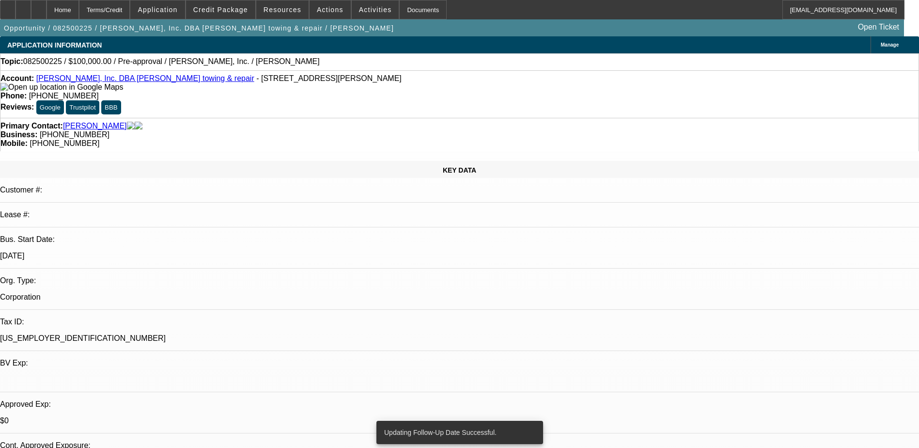
radio input "true"
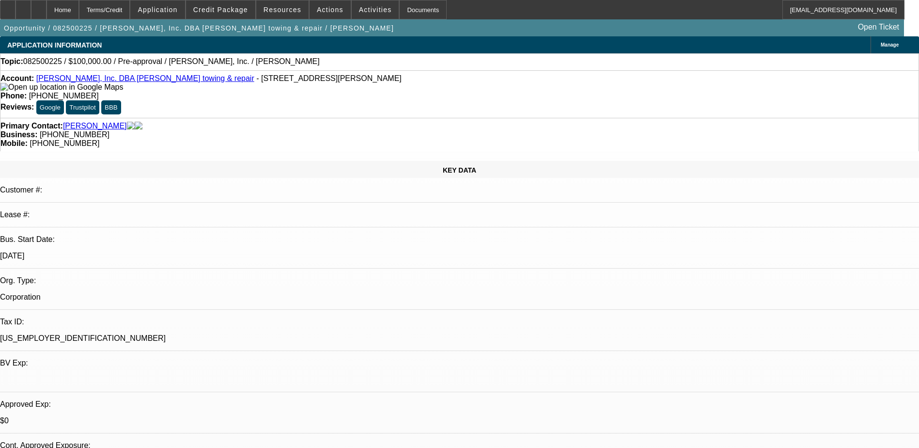
type textarea "lvm use wc"
radio input "true"
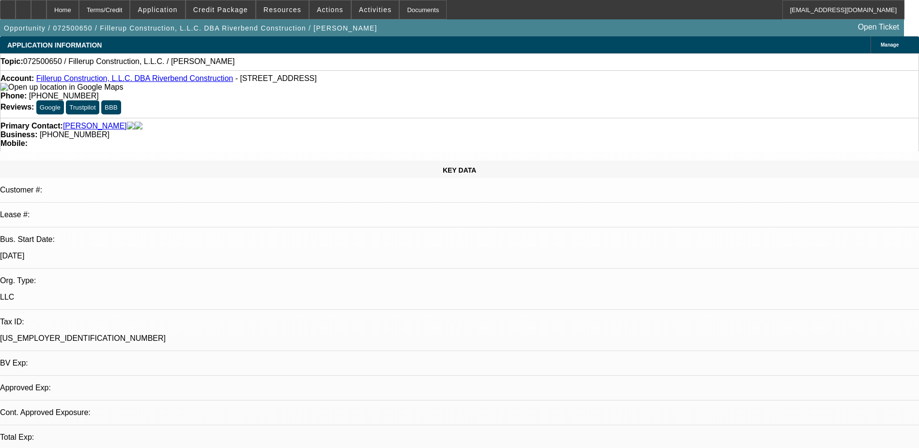
select select "0"
select select "2"
select select "0.1"
select select "4"
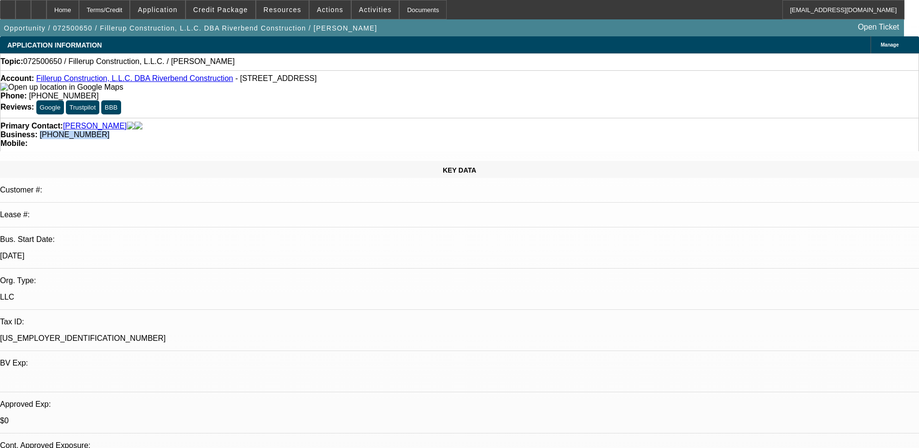
drag, startPoint x: 406, startPoint y: 117, endPoint x: 346, endPoint y: 117, distance: 59.6
click at [346, 130] on div "Business: (801) 631-6043" at bounding box center [459, 134] width 918 height 9
drag, startPoint x: 346, startPoint y: 117, endPoint x: 356, endPoint y: 117, distance: 9.7
copy span "(801) 631-6043"
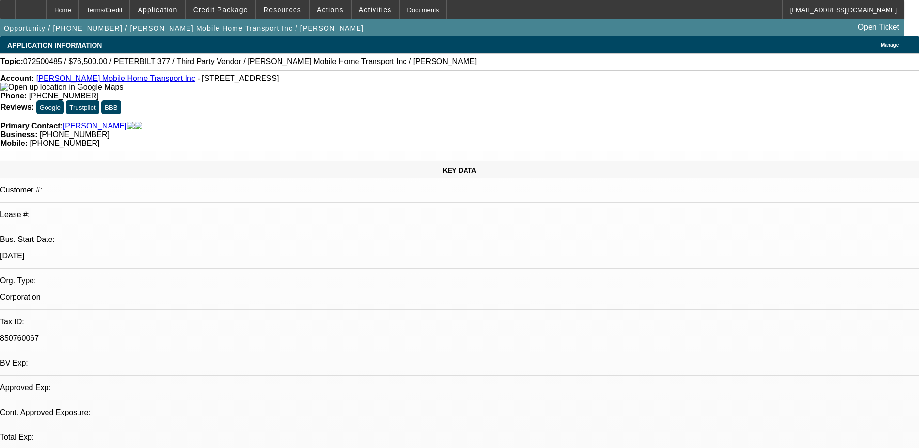
select select "0"
select select "6"
select select "0"
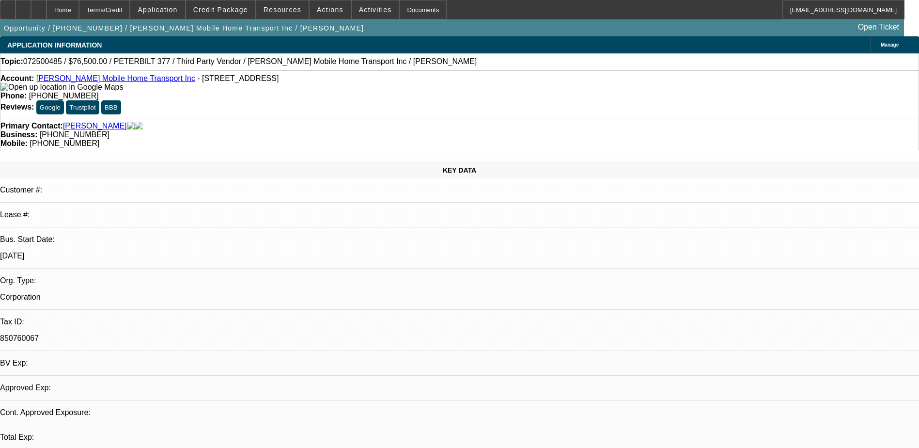
select select "0"
select select "6"
select select "0.1"
select select "2"
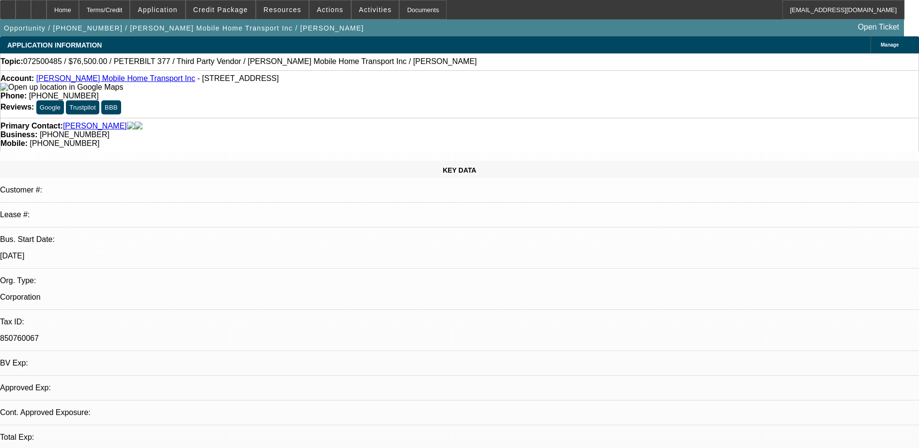
select select "2"
select select "0"
select select "6"
select select "0.1"
select select "2"
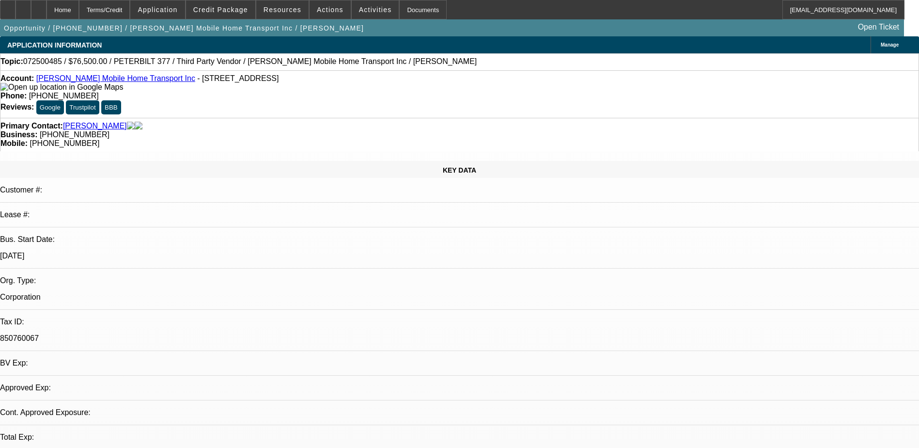
select select "2"
select select "0"
select select "6"
drag, startPoint x: 530, startPoint y: 108, endPoint x: 486, endPoint y: 111, distance: 44.3
click at [486, 118] on div "Primary Contact: [PERSON_NAME] Business: [PHONE_NUMBER] Mobile: [PHONE_NUMBER]" at bounding box center [459, 134] width 919 height 33
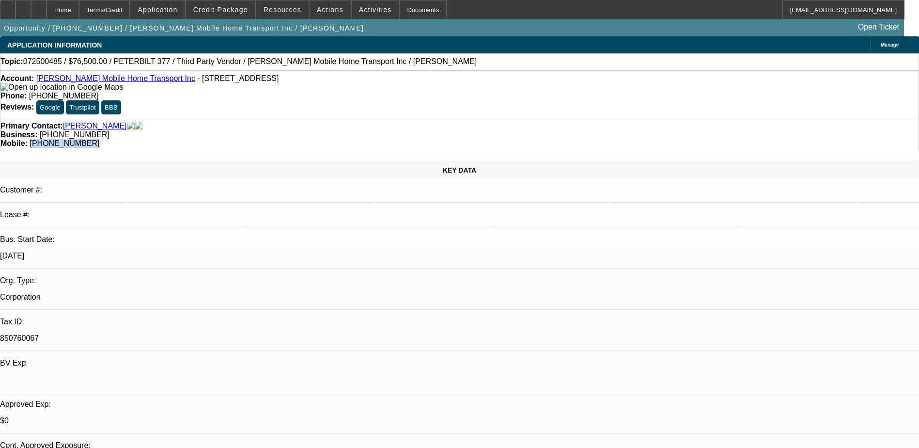
drag, startPoint x: 486, startPoint y: 111, endPoint x: 494, endPoint y: 108, distance: 8.9
copy span "[PHONE_NUMBER]"
click at [95, 77] on div "Account: [PERSON_NAME] Mobile Home Transport Inc - [STREET_ADDRESS]" at bounding box center [459, 82] width 918 height 17
click at [110, 79] on link "[PERSON_NAME] Mobile Home Transport Inc" at bounding box center [115, 78] width 159 height 8
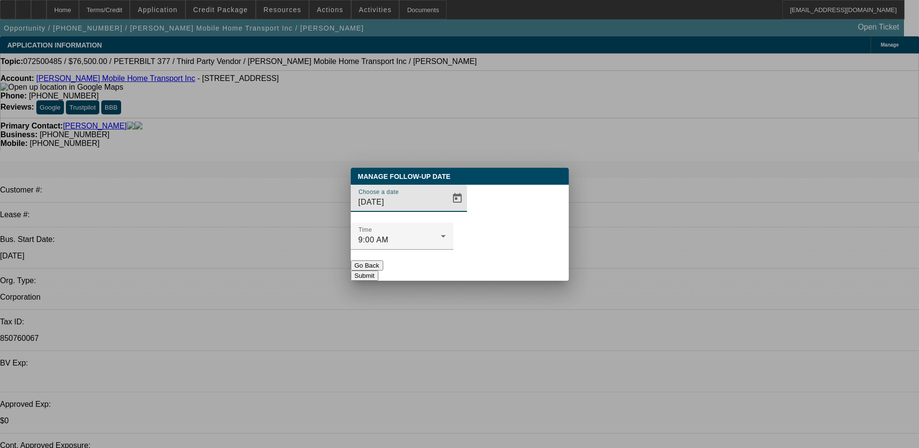
click at [446, 210] on span "Open calendar" at bounding box center [457, 198] width 23 height 23
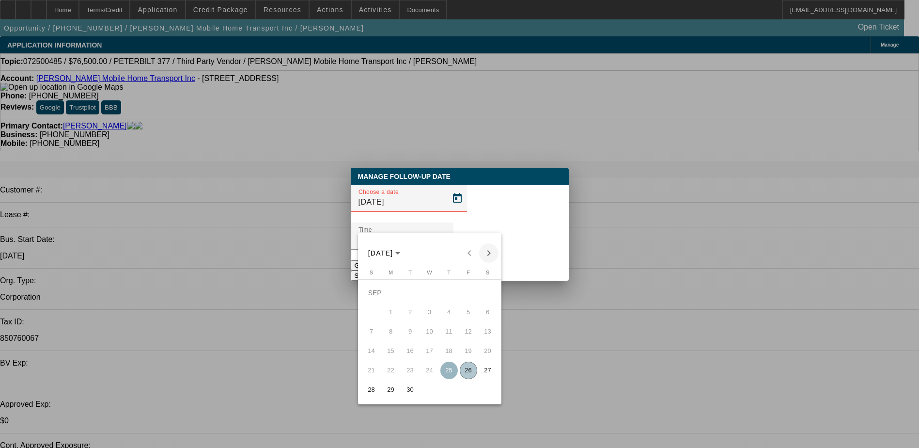
click at [488, 254] on span "Next month" at bounding box center [488, 252] width 19 height 19
click at [426, 300] on span "1" at bounding box center [429, 292] width 17 height 17
type input "[DATE]"
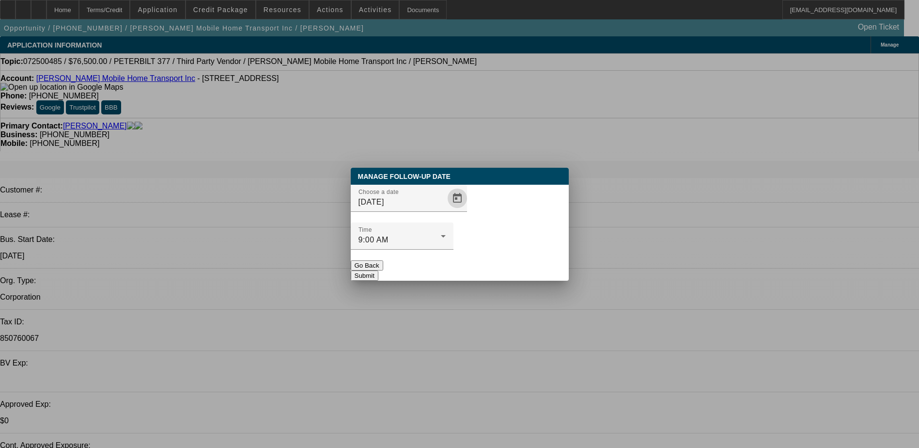
click at [378, 270] on button "Submit" at bounding box center [365, 275] width 28 height 10
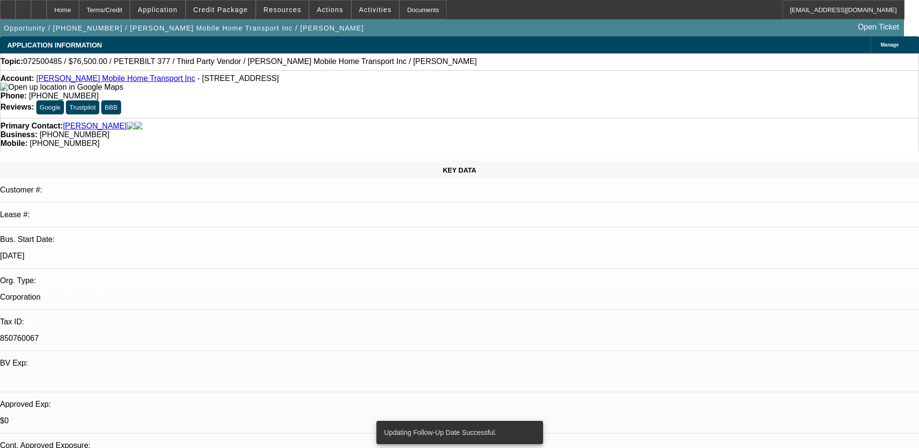
radio input "true"
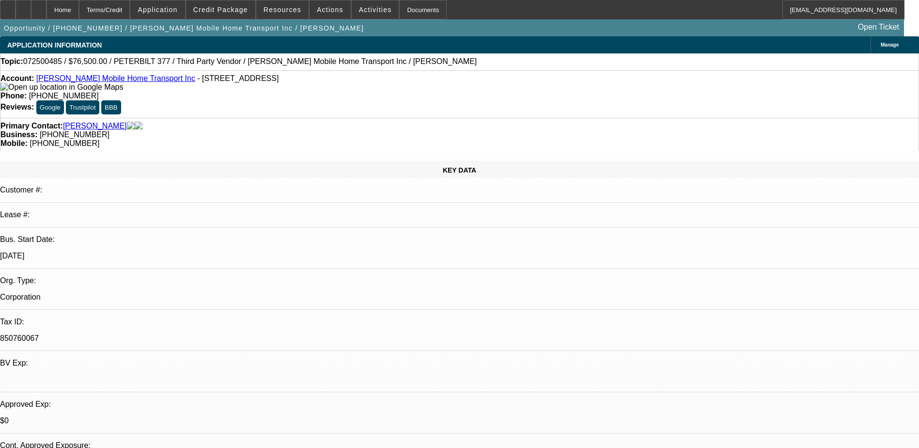
type textarea "lvm try wc"
radio input "true"
